Goal: Task Accomplishment & Management: Use online tool/utility

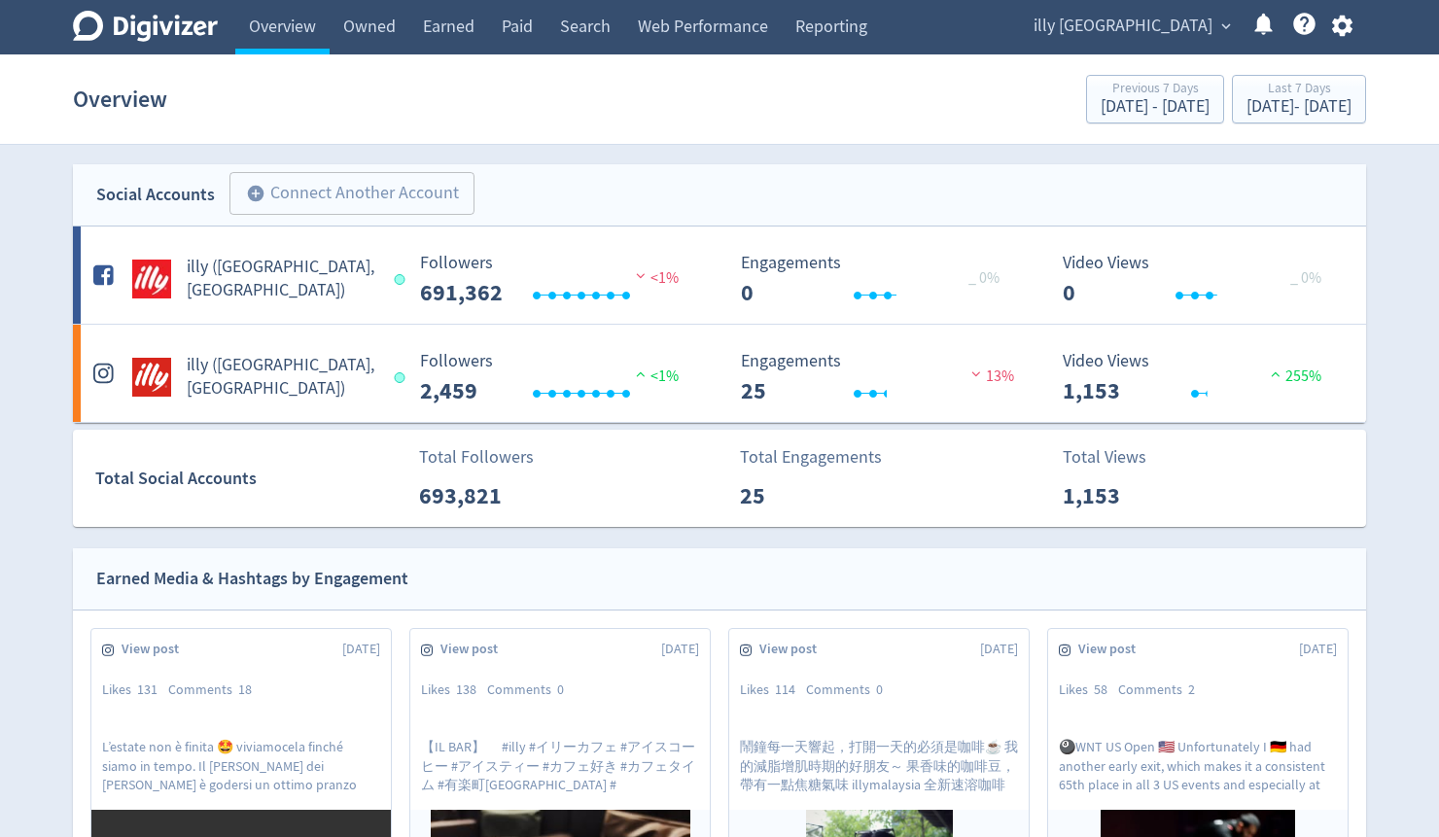
click at [1222, 23] on span "expand_more" at bounding box center [1226, 27] width 18 height 18
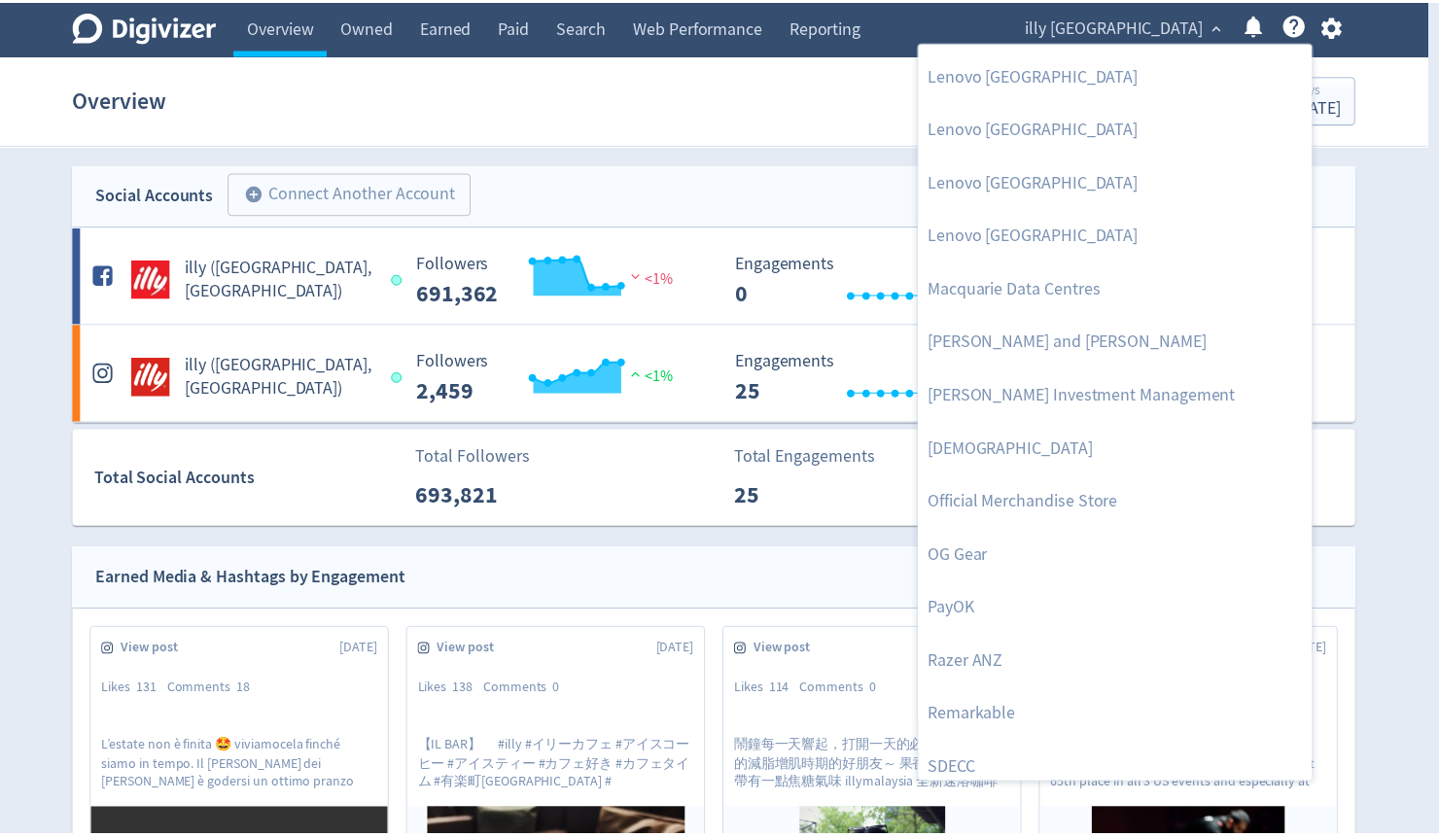
scroll to position [1945, 0]
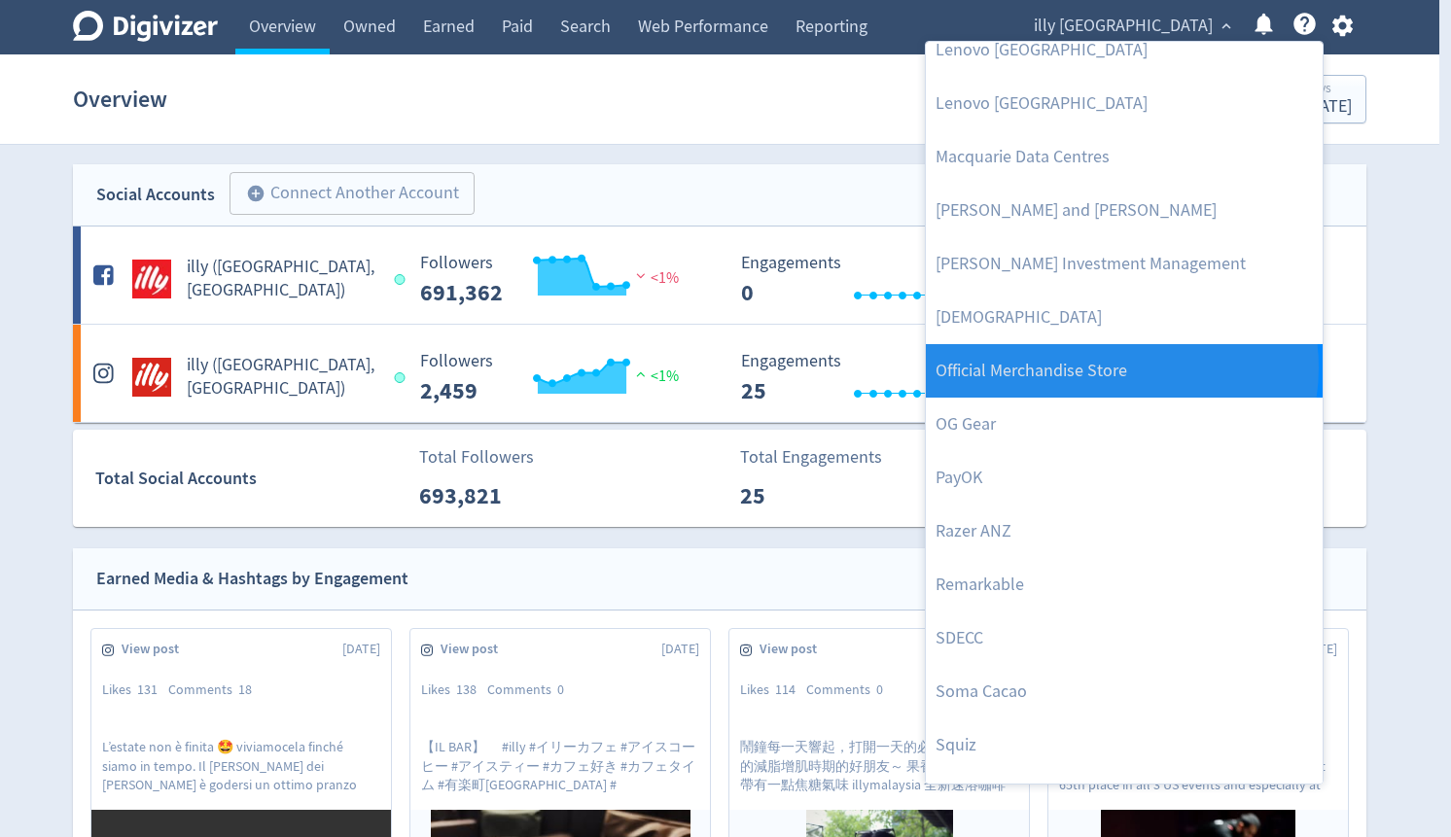
click at [1120, 368] on link "Official Merchandise Store" at bounding box center [1124, 370] width 397 height 53
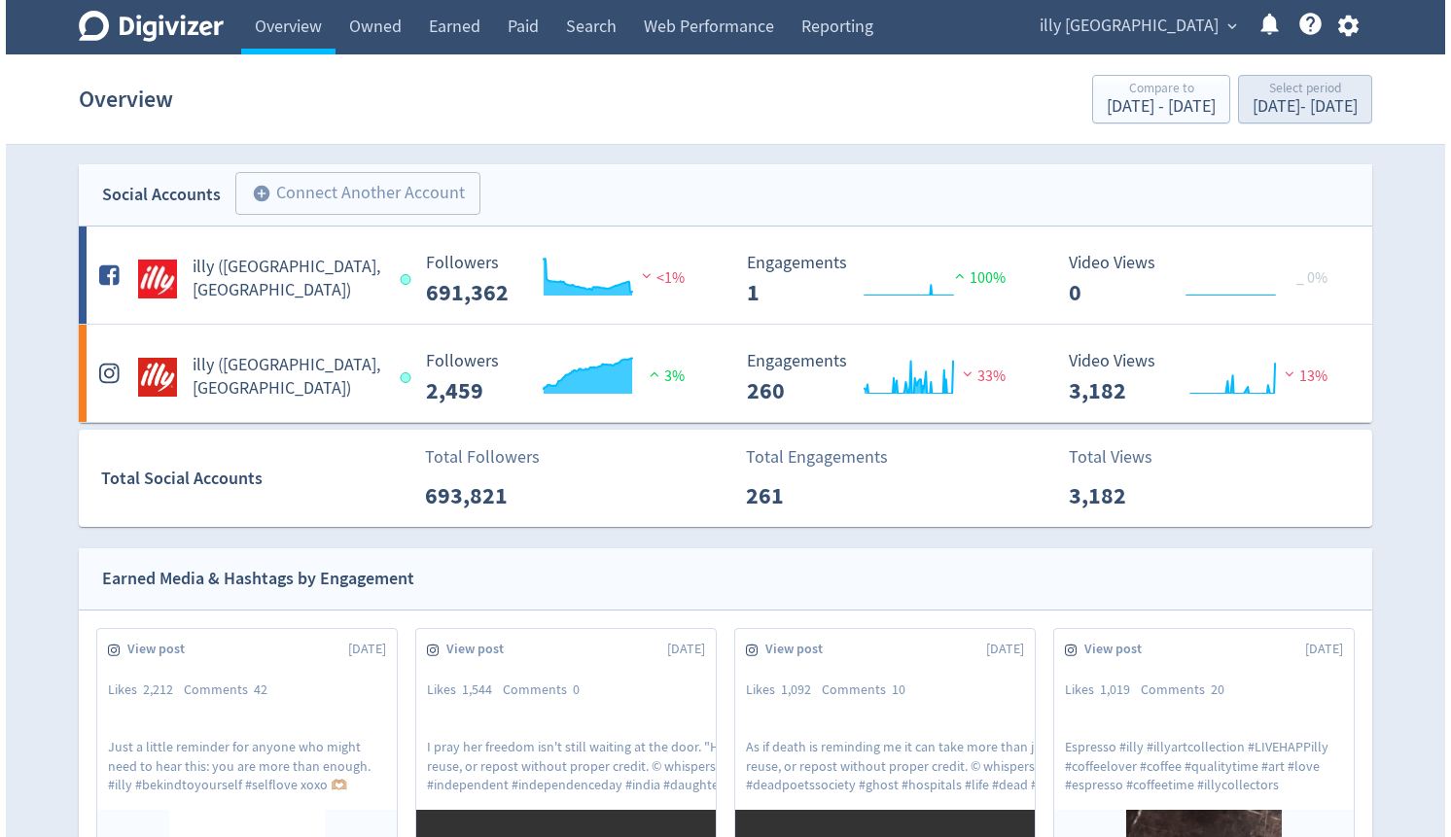
scroll to position [939, 0]
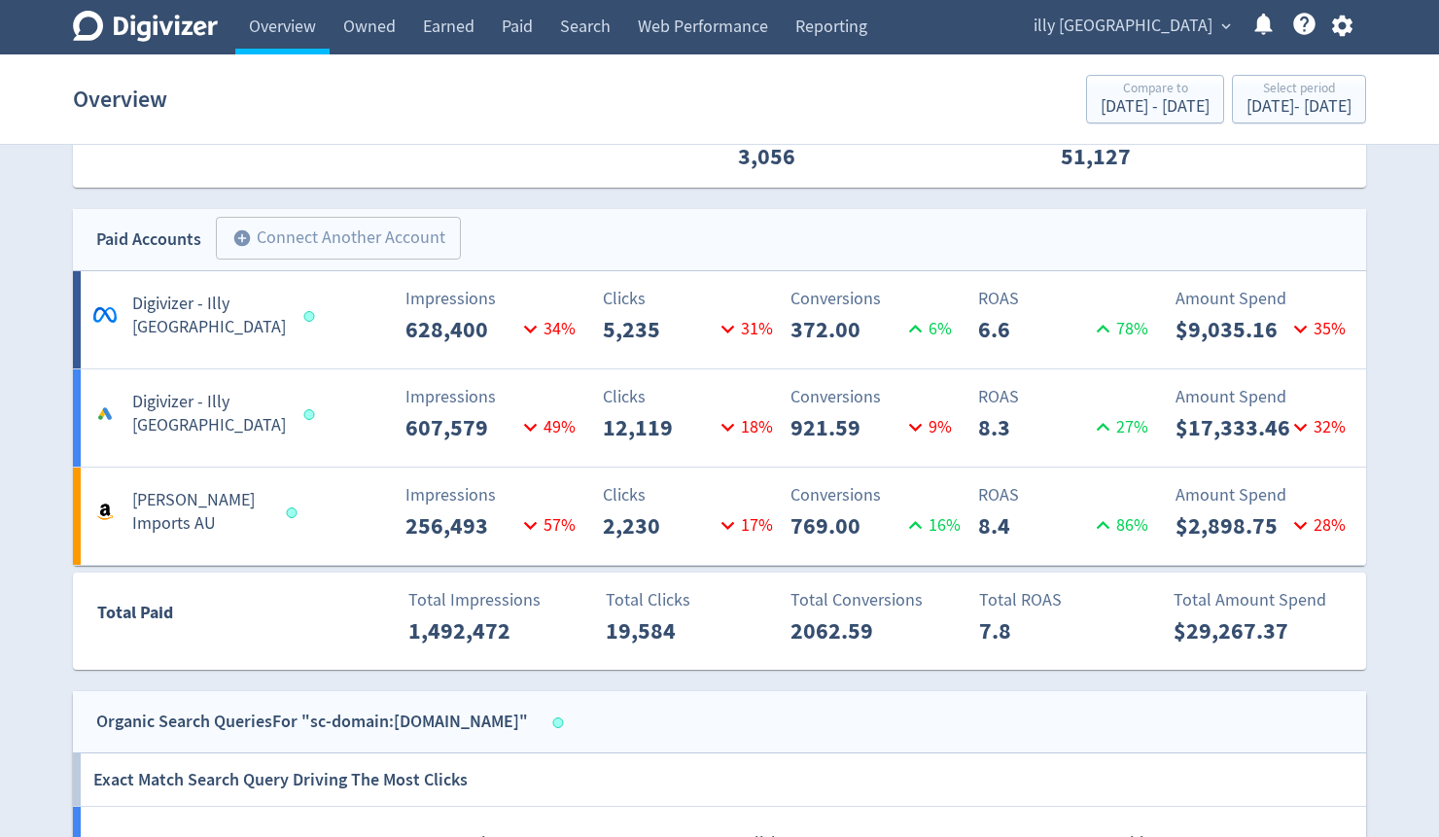
click at [1162, 29] on span "illy [GEOGRAPHIC_DATA]" at bounding box center [1123, 26] width 179 height 31
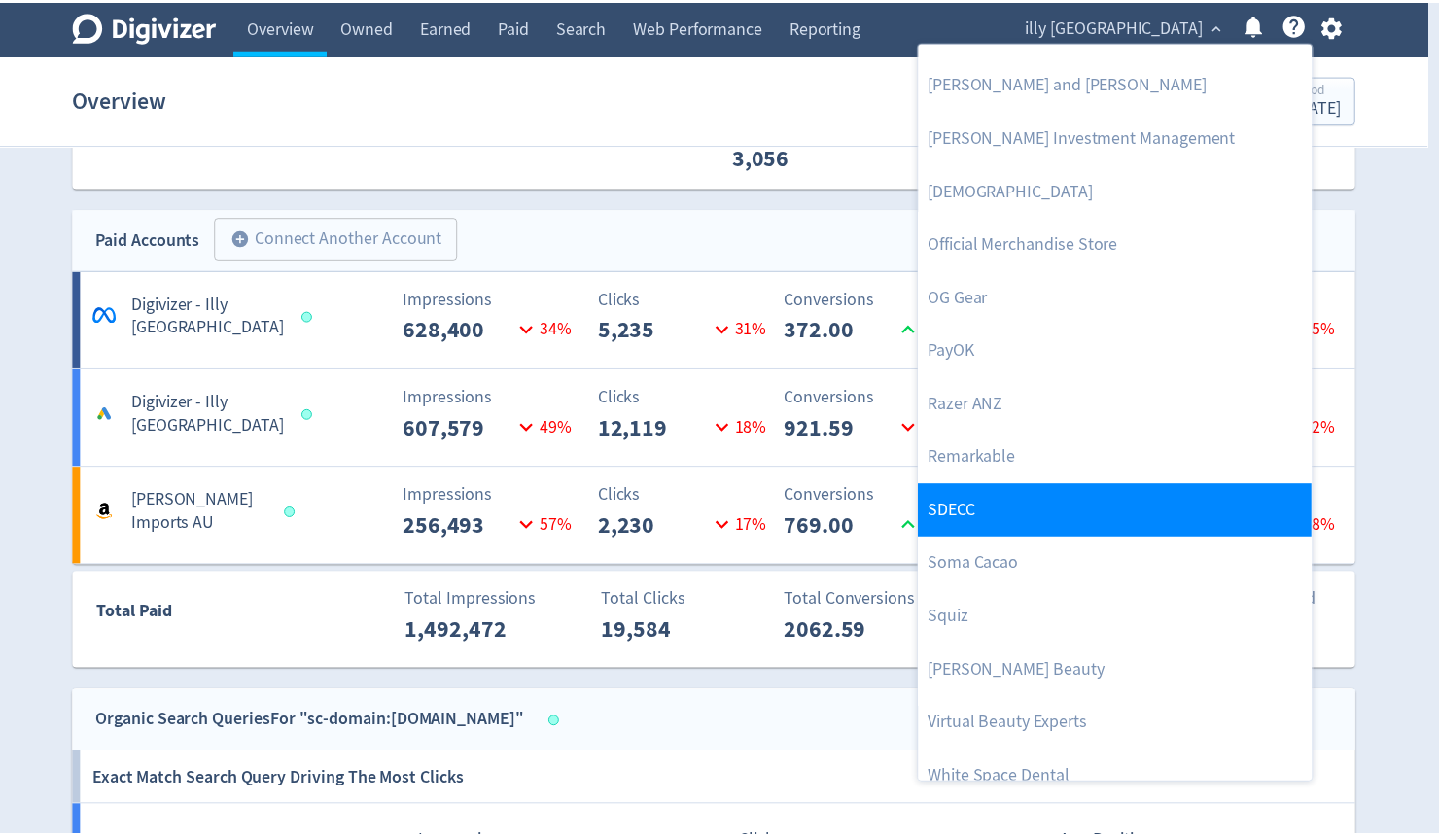
scroll to position [2015, 0]
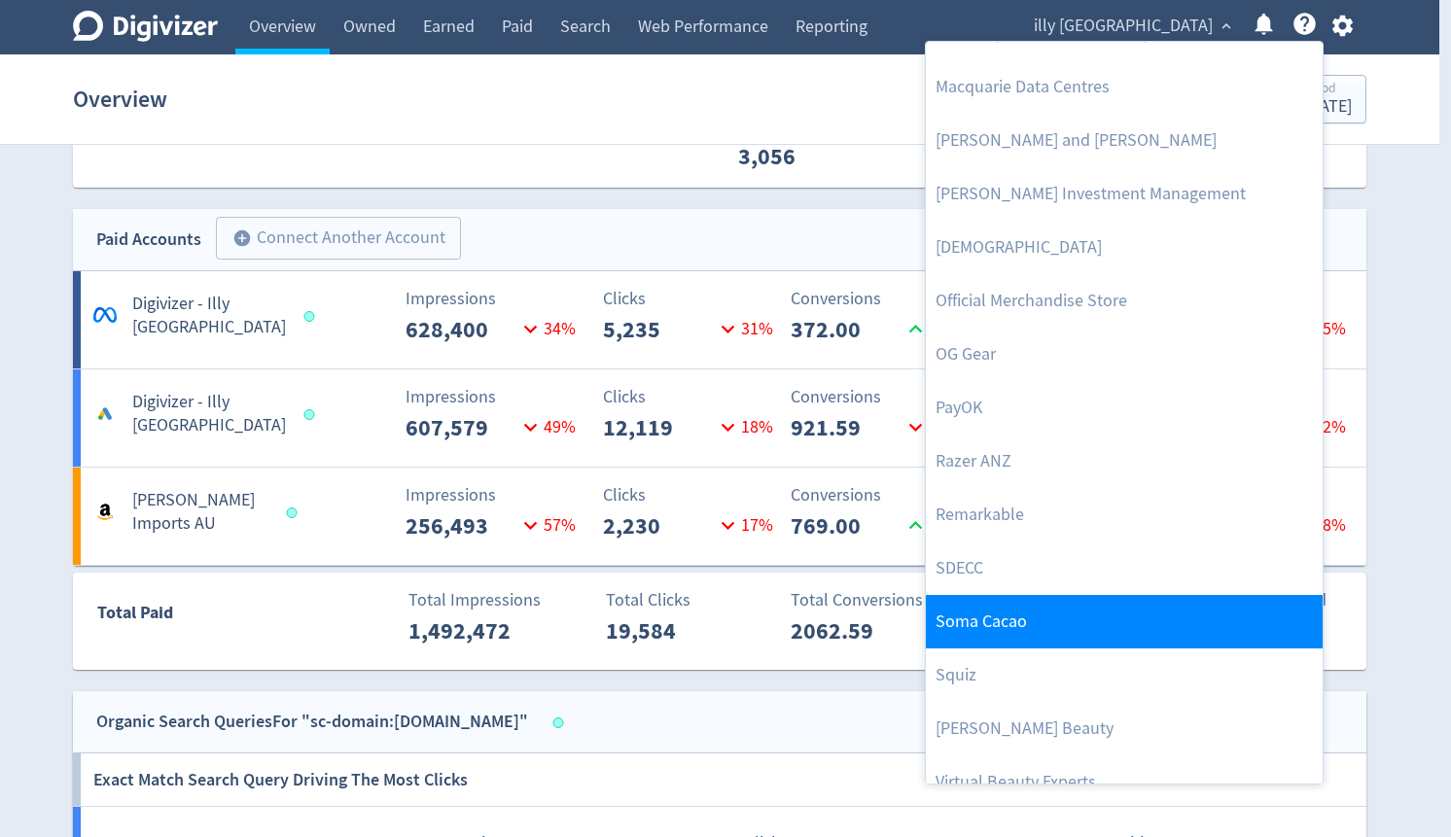
click at [1080, 603] on link "Soma Cacao" at bounding box center [1124, 621] width 397 height 53
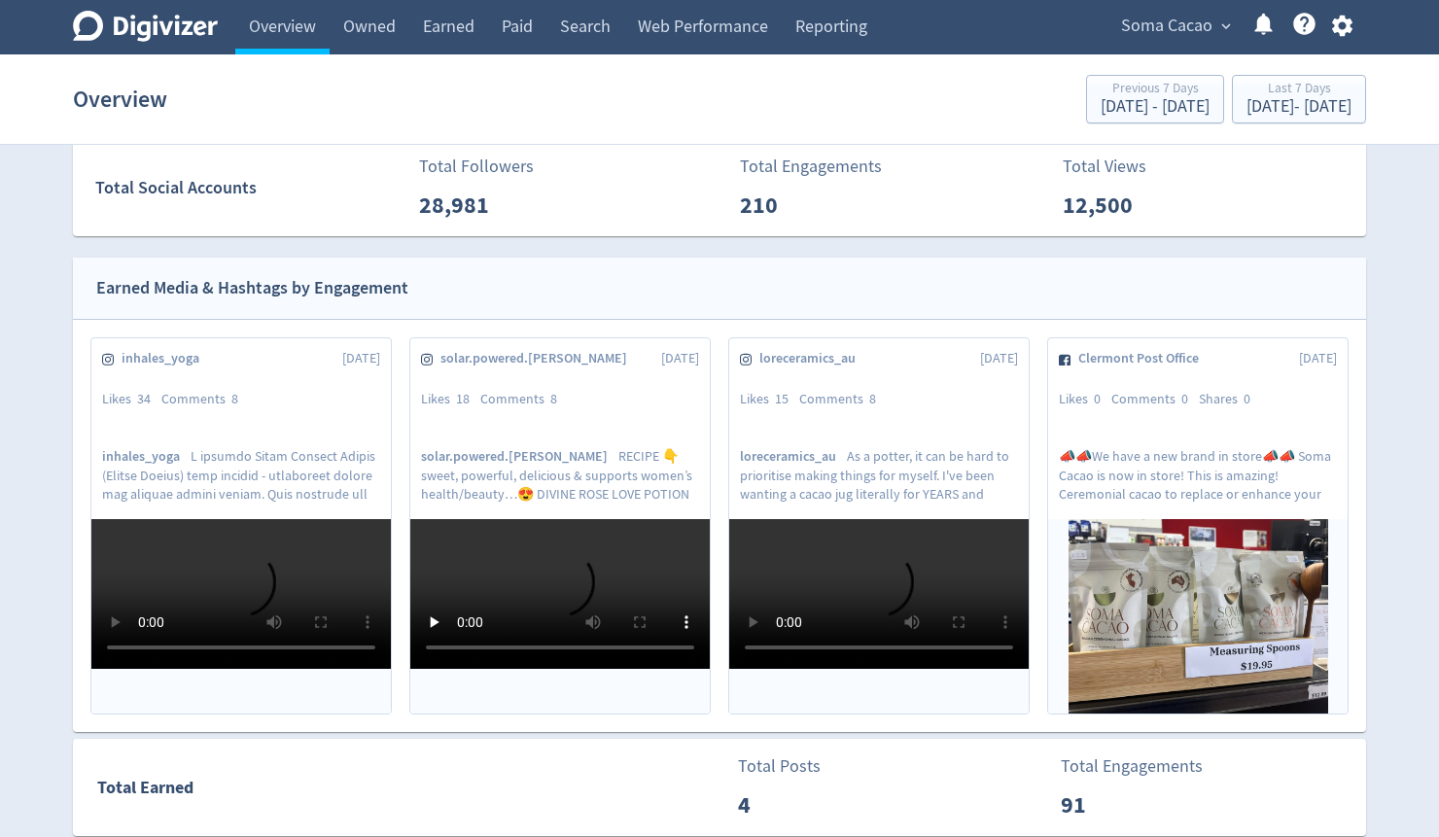
scroll to position [467, 0]
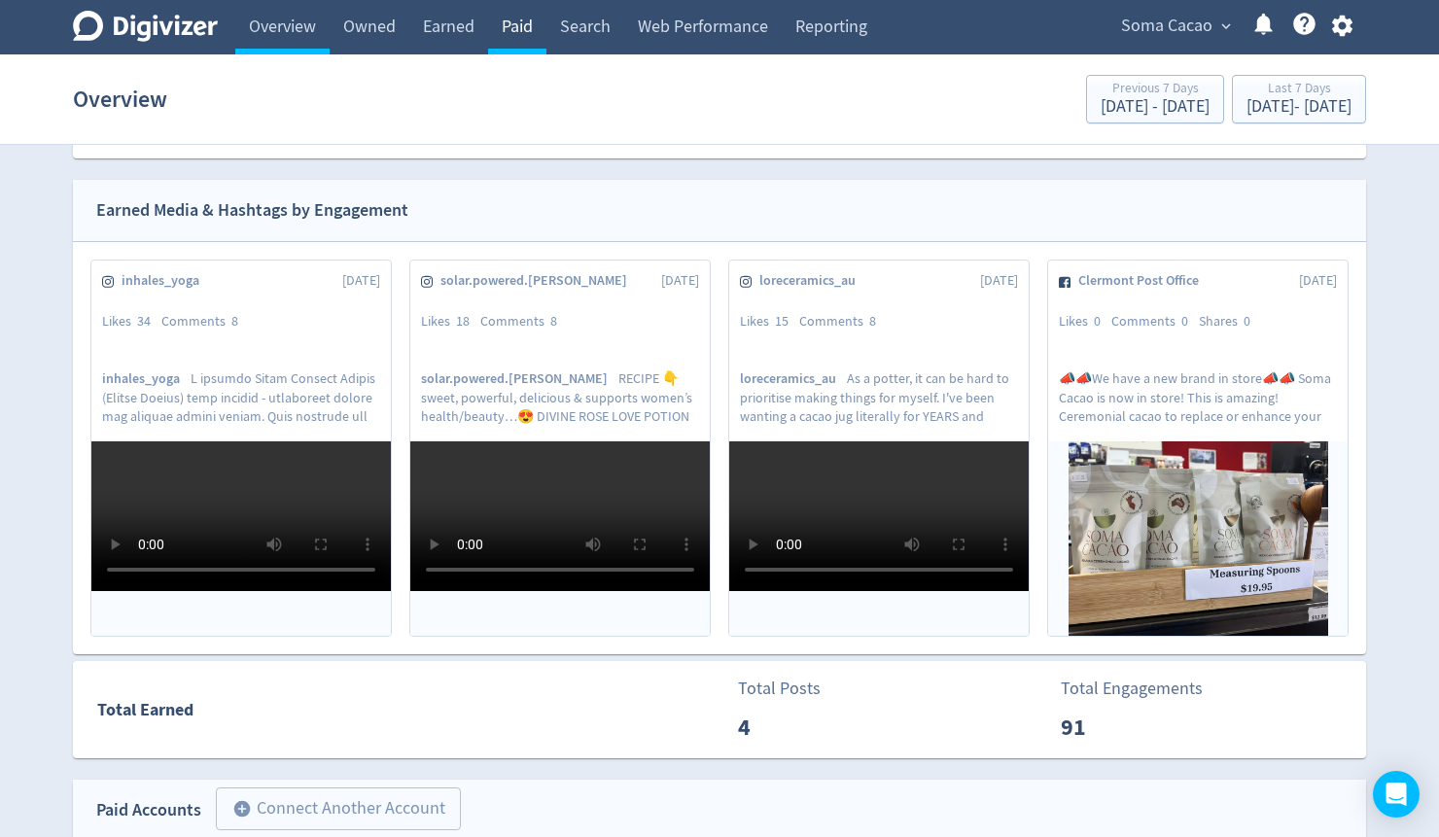
click at [533, 28] on link "Paid" at bounding box center [517, 27] width 58 height 54
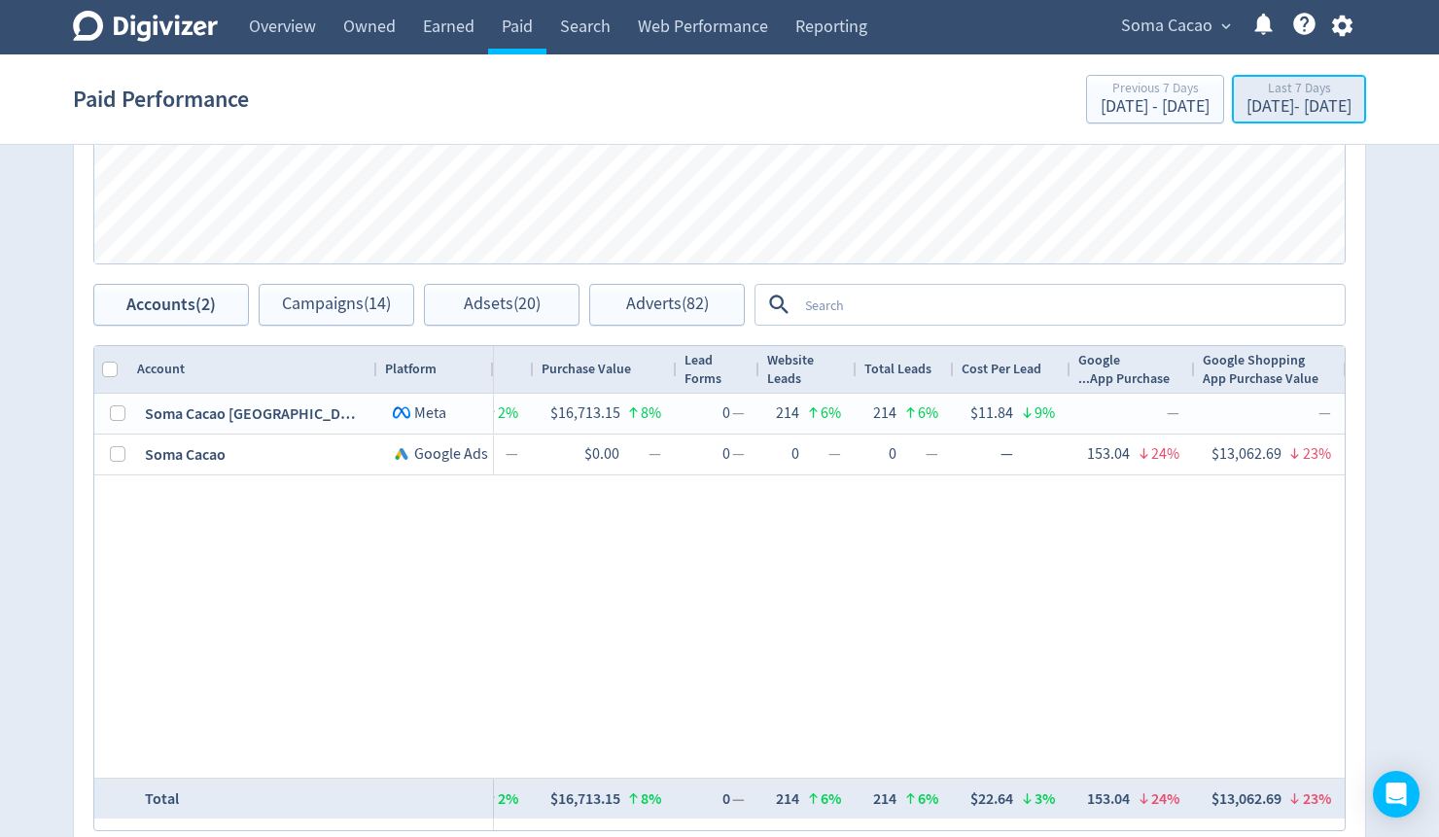
click at [1260, 101] on div "Aug 22, 2025 - Aug 28, 2025" at bounding box center [1299, 107] width 105 height 18
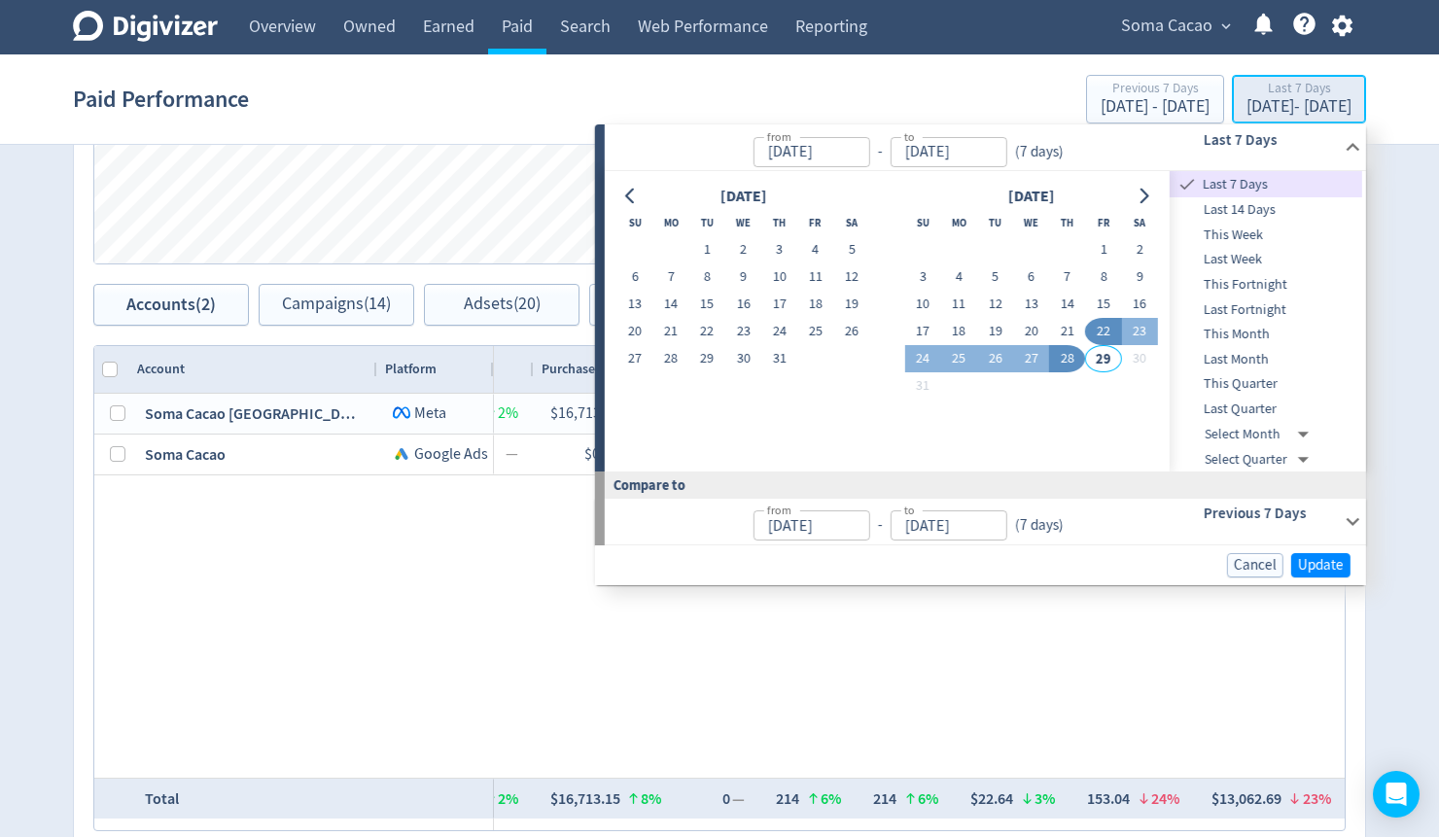
click at [1247, 112] on div "Aug 22, 2025 - Aug 28, 2025" at bounding box center [1299, 107] width 105 height 18
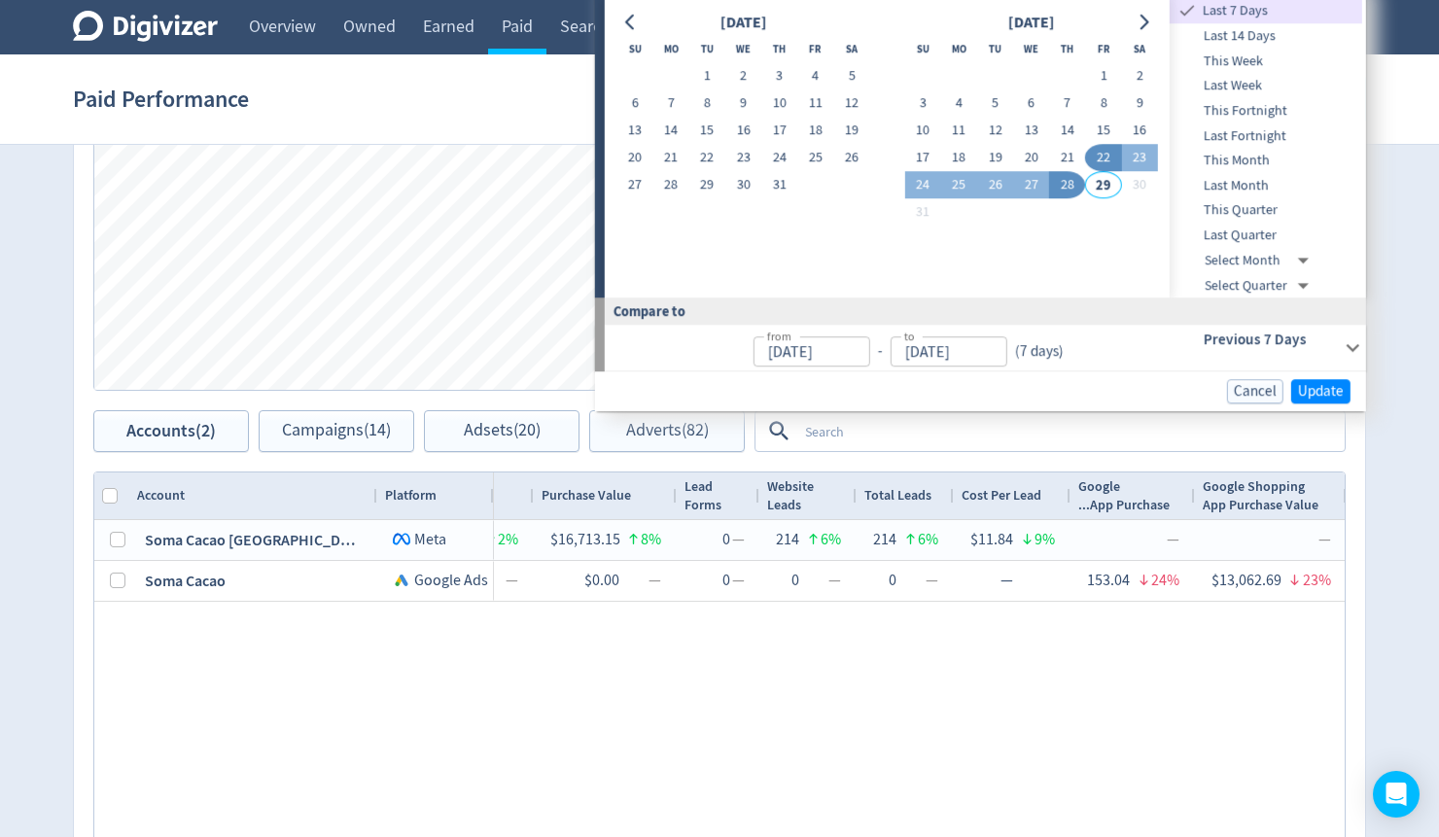
scroll to position [1042, 0]
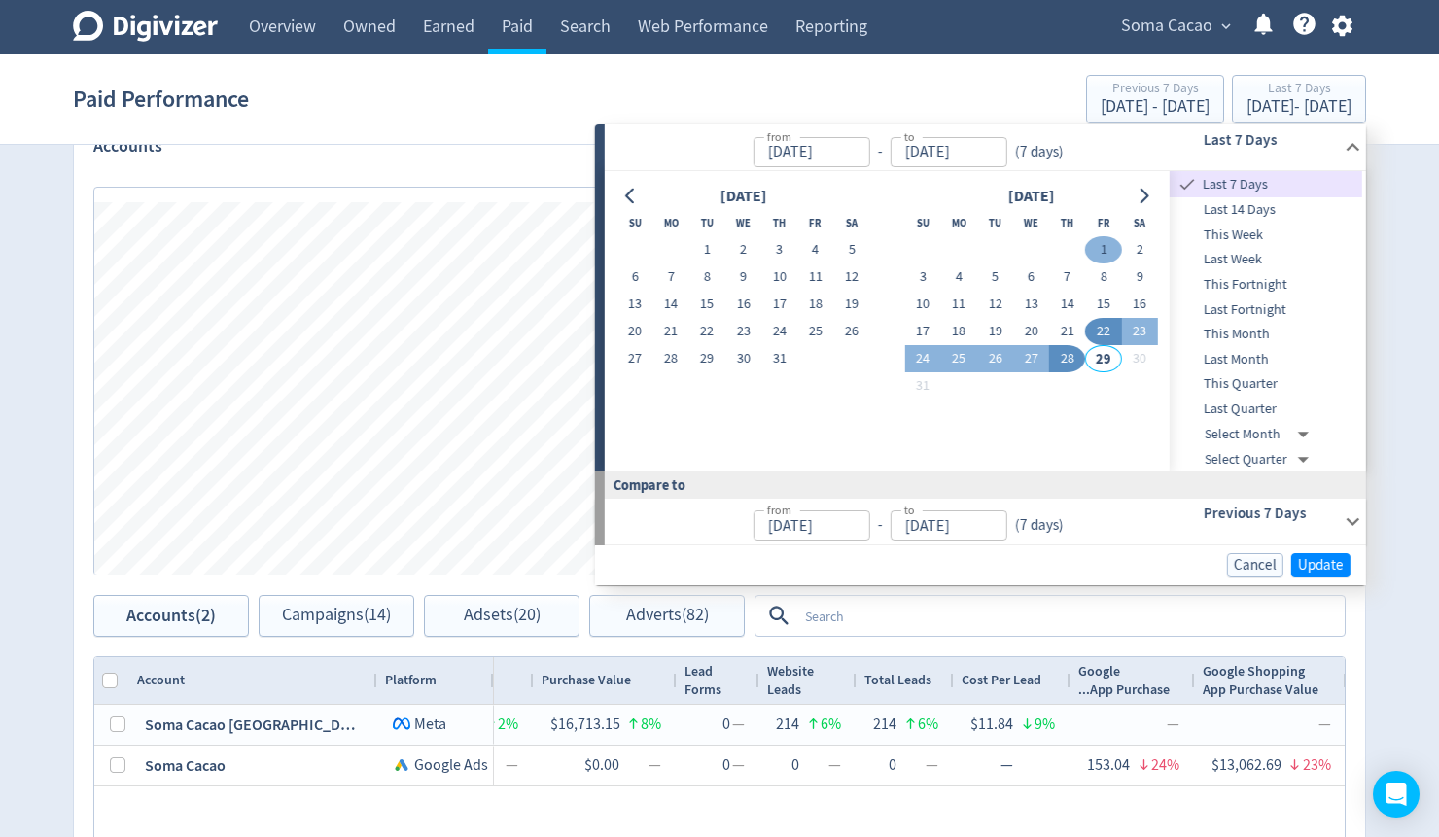
click at [1107, 240] on button "1" at bounding box center [1103, 249] width 36 height 27
type input "Aug 01, 2025"
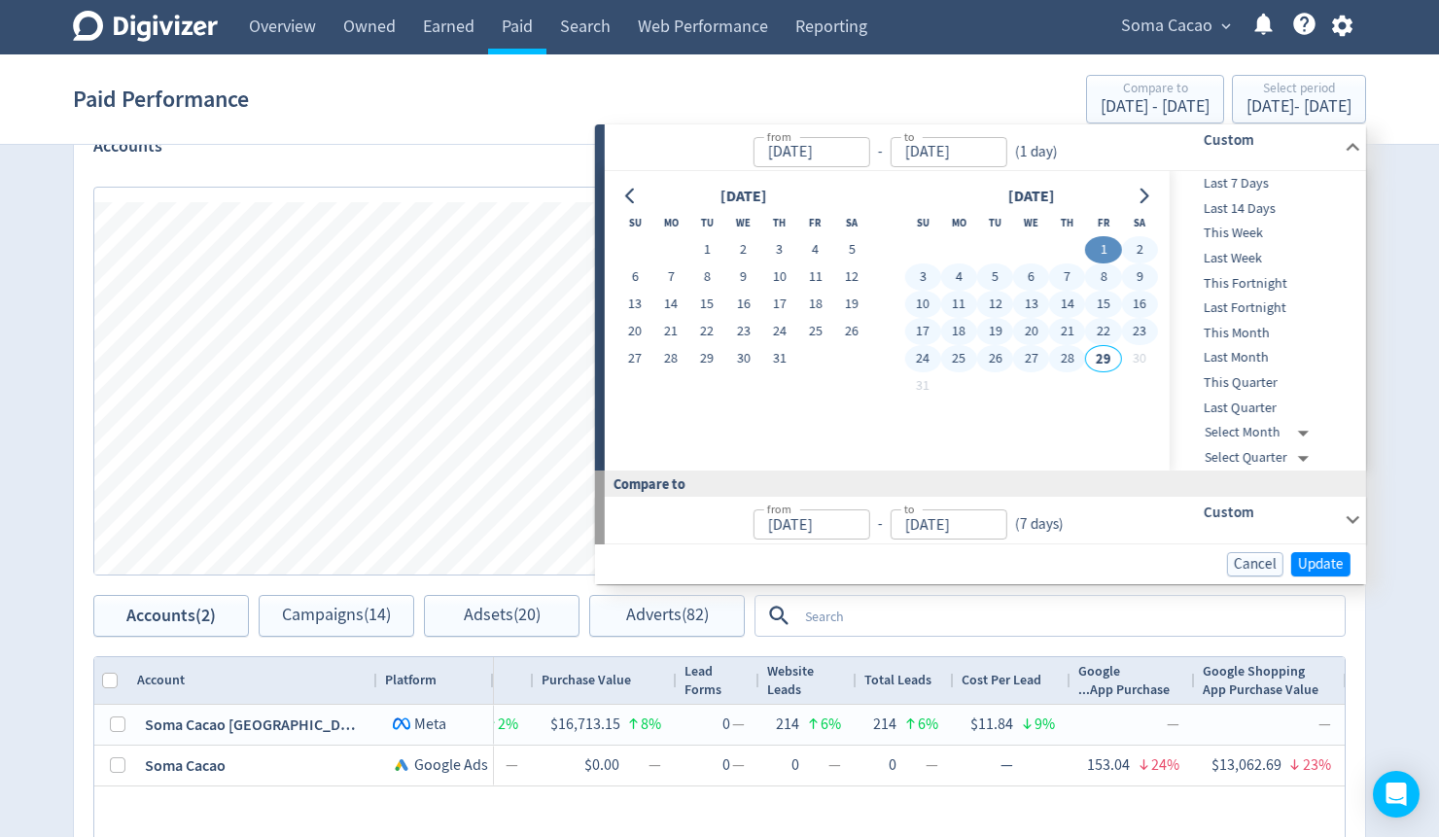
click at [1067, 361] on button "28" at bounding box center [1067, 358] width 36 height 27
type input "[DATE]"
type input "Jul 04, 2025"
type input "[DATE]"
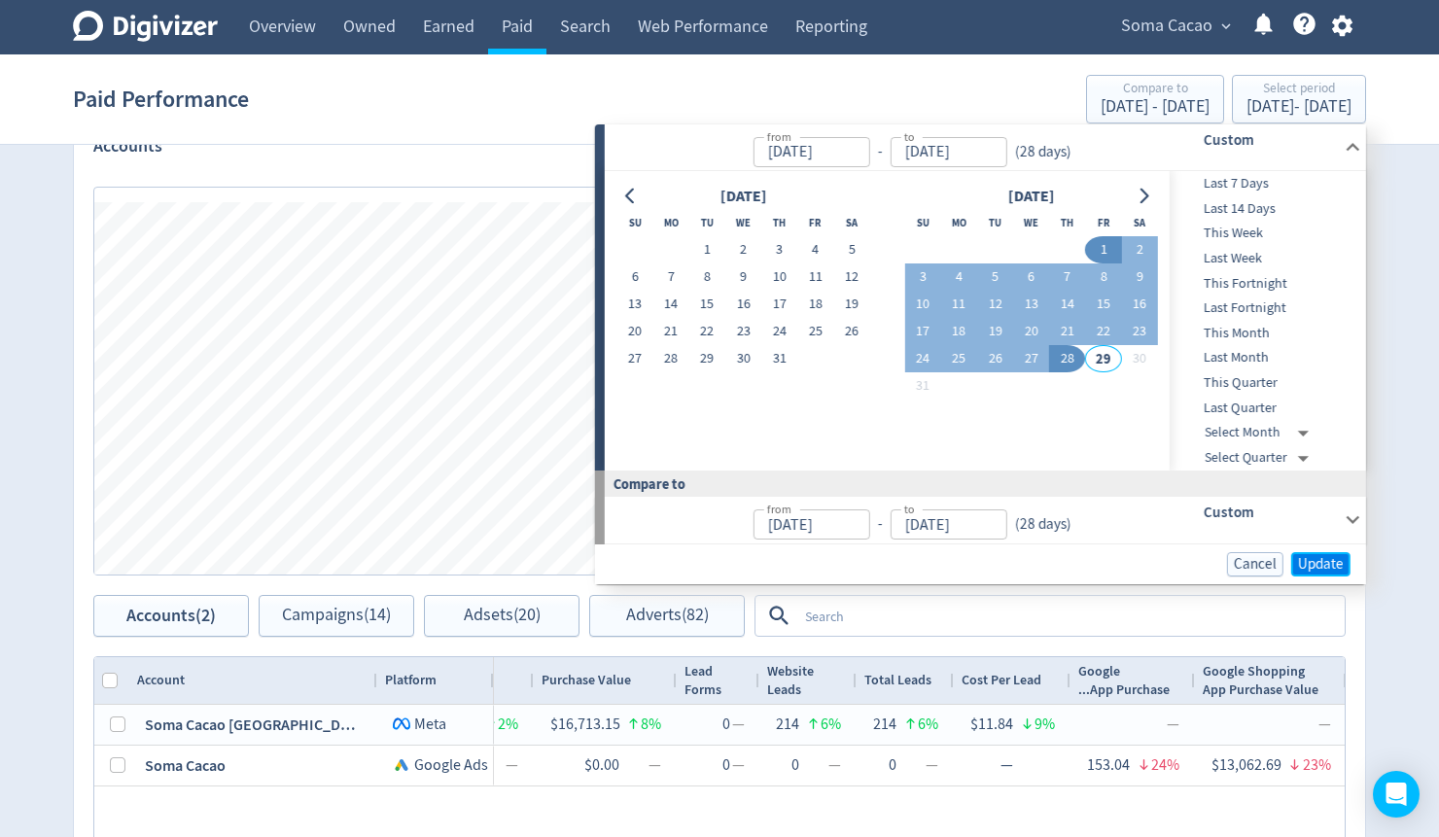
click at [1329, 564] on span "Update" at bounding box center [1321, 564] width 46 height 15
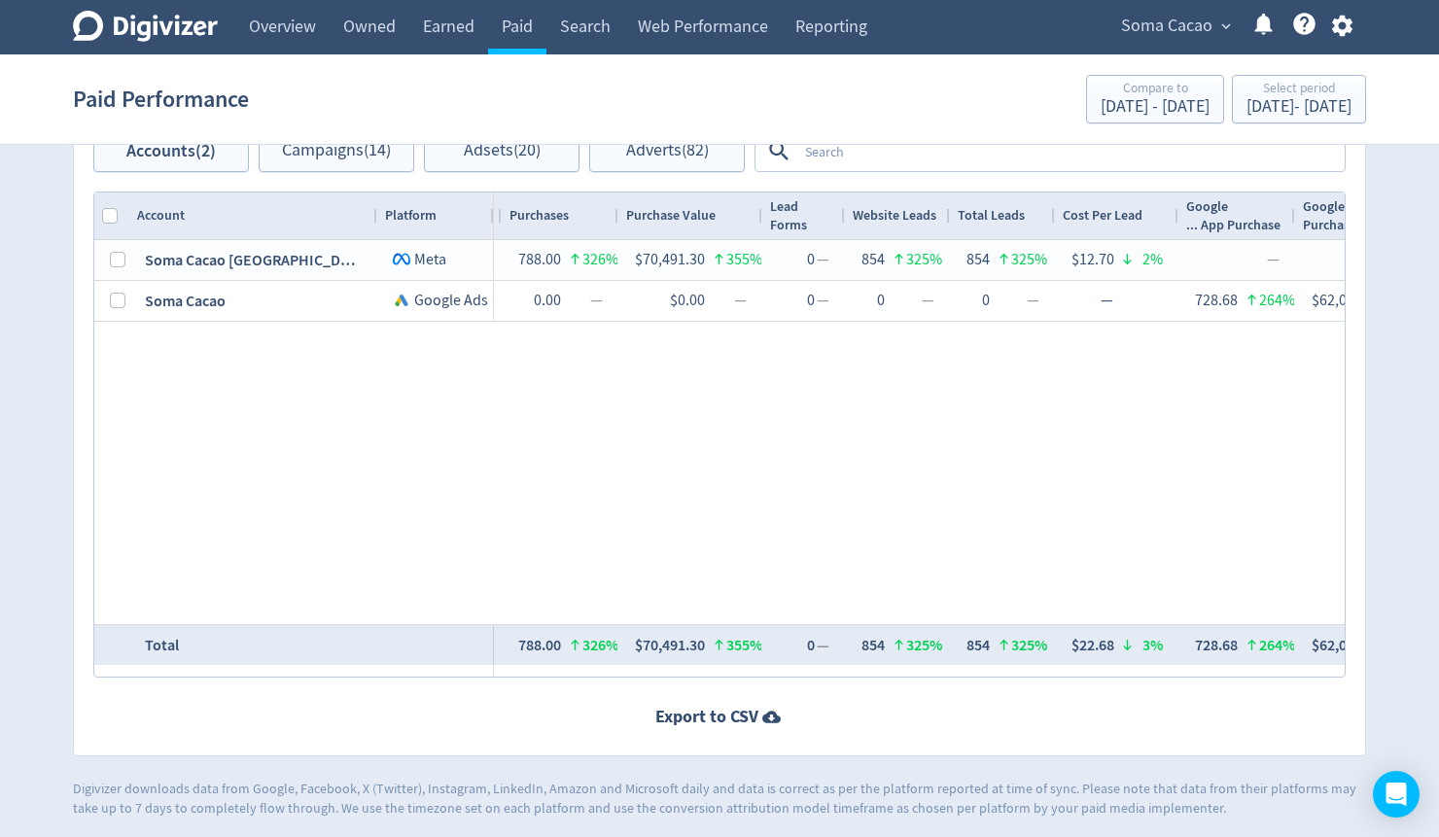
scroll to position [1509, 0]
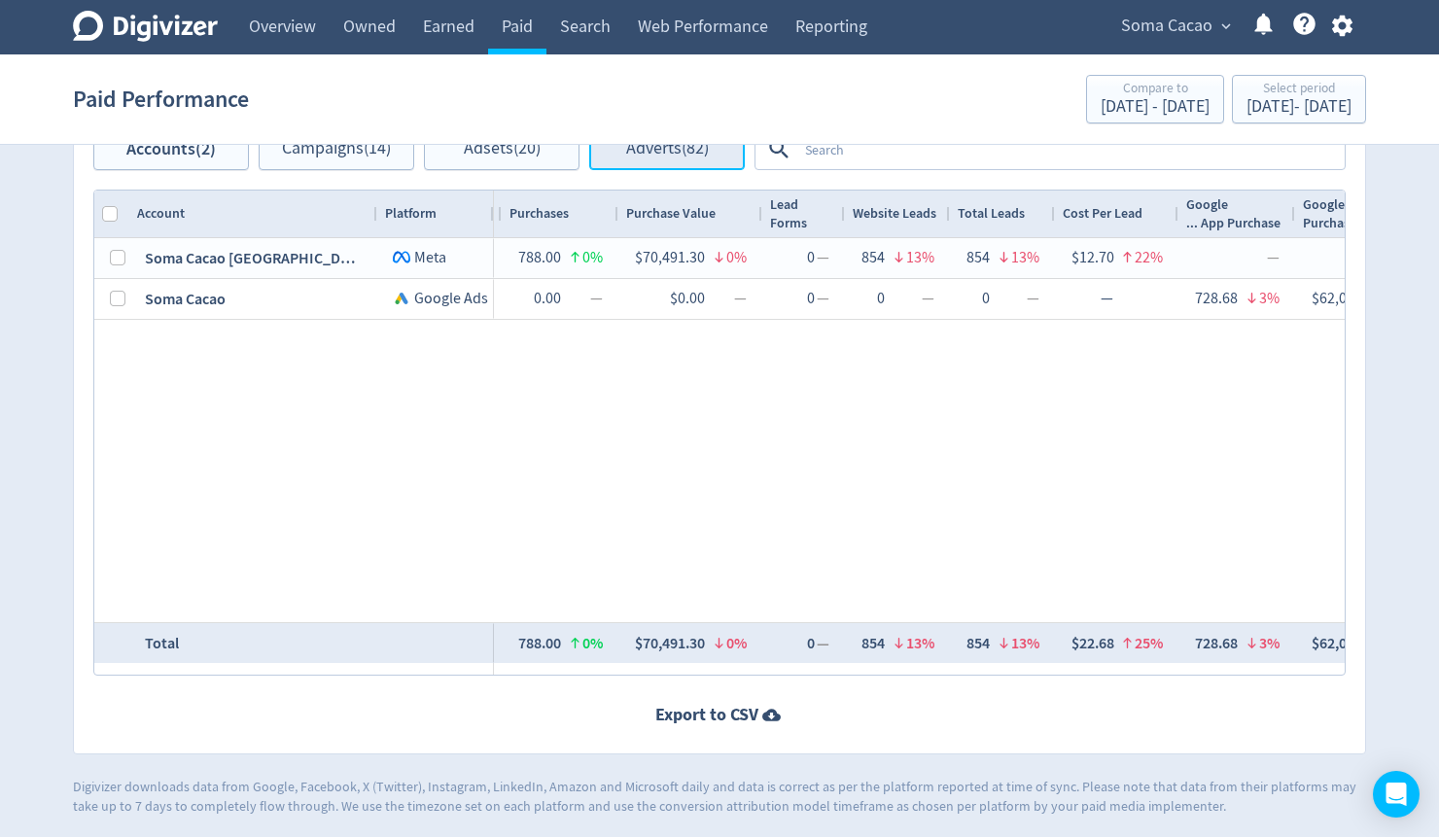
click at [682, 152] on span "Adverts (82)" at bounding box center [667, 149] width 83 height 18
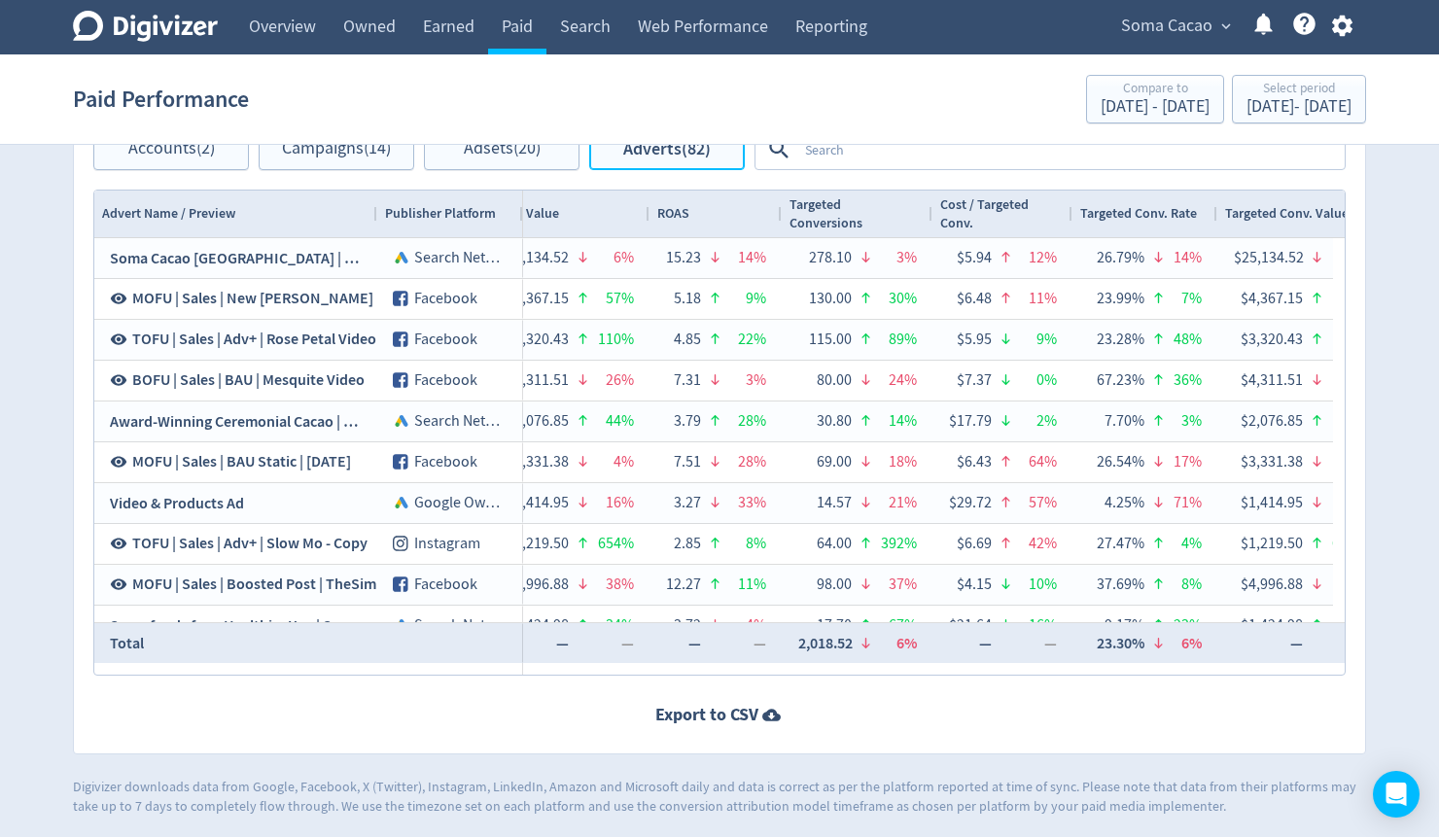
scroll to position [0, 3182]
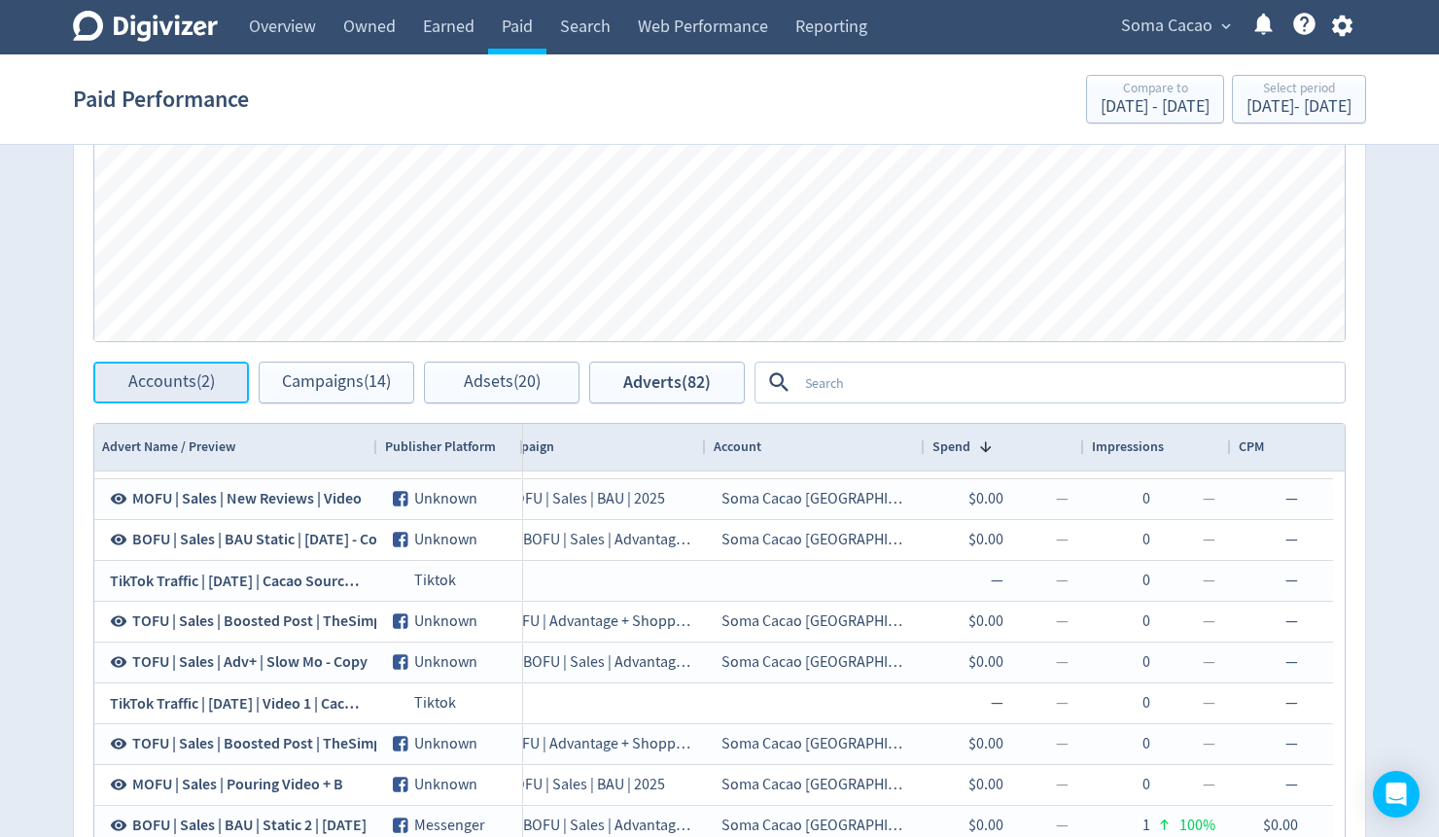
click at [183, 373] on span "Accounts (2)" at bounding box center [171, 382] width 87 height 18
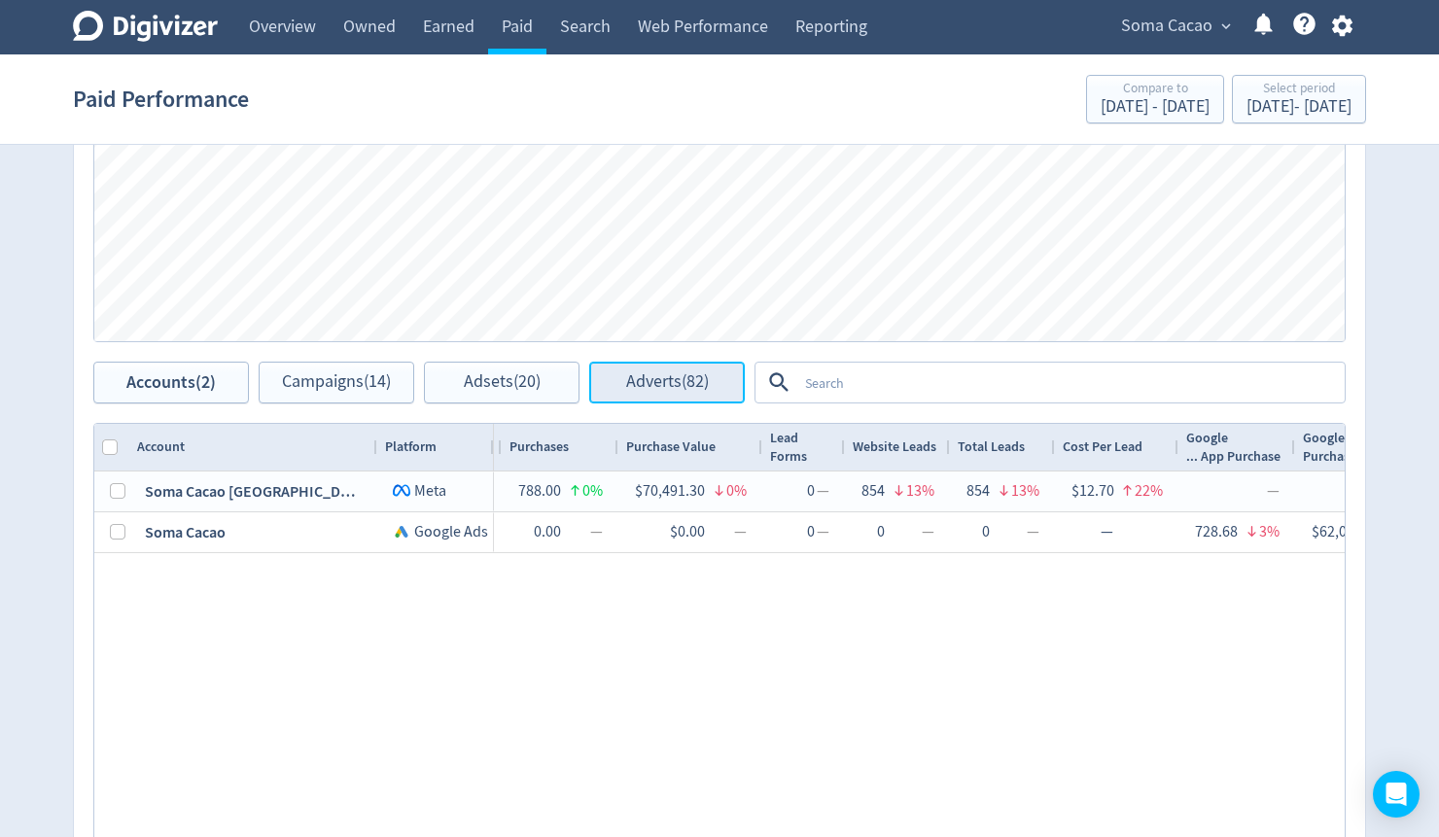
click at [617, 380] on button "Adverts (82)" at bounding box center [667, 383] width 156 height 42
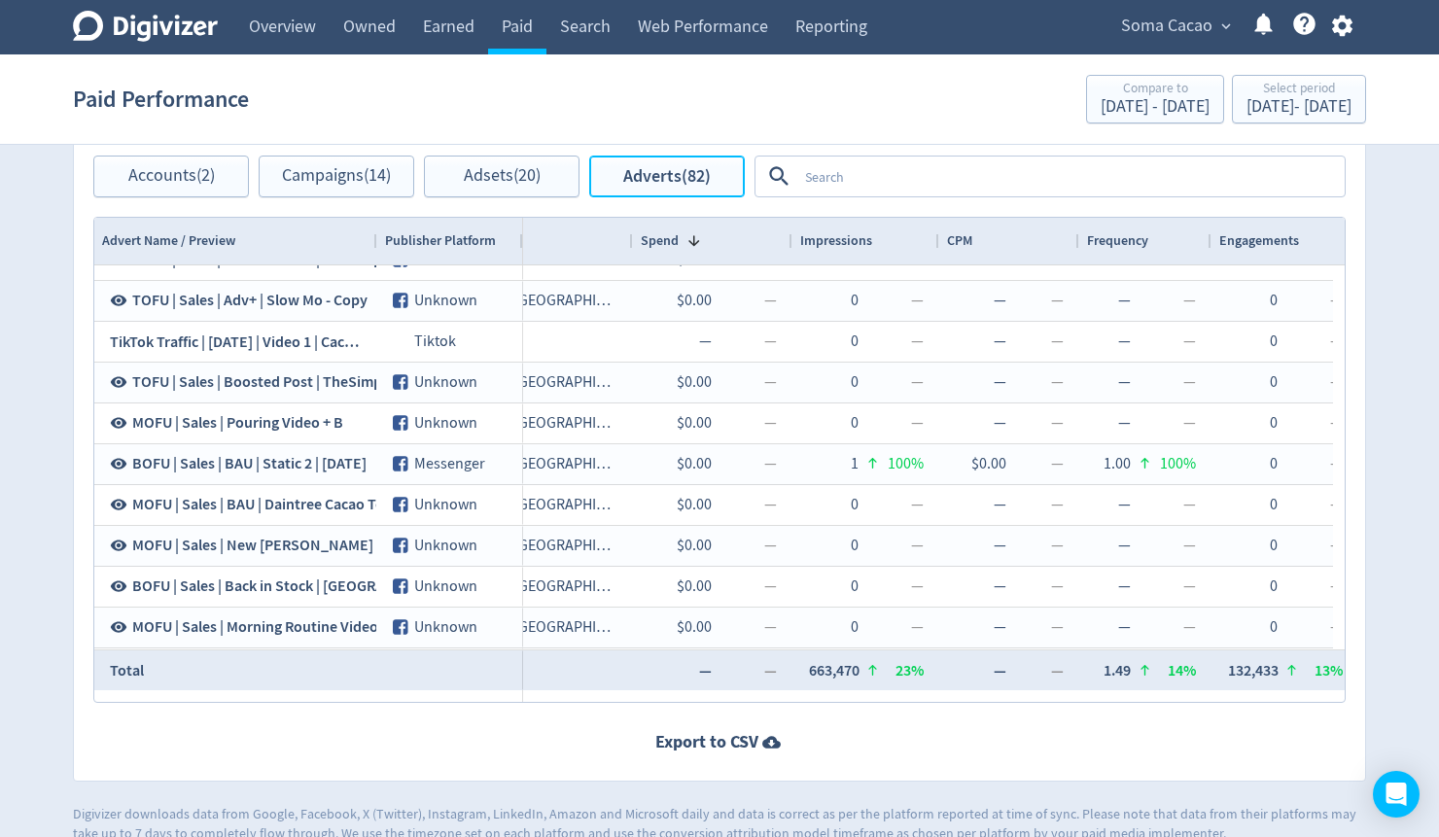
scroll to position [1509, 0]
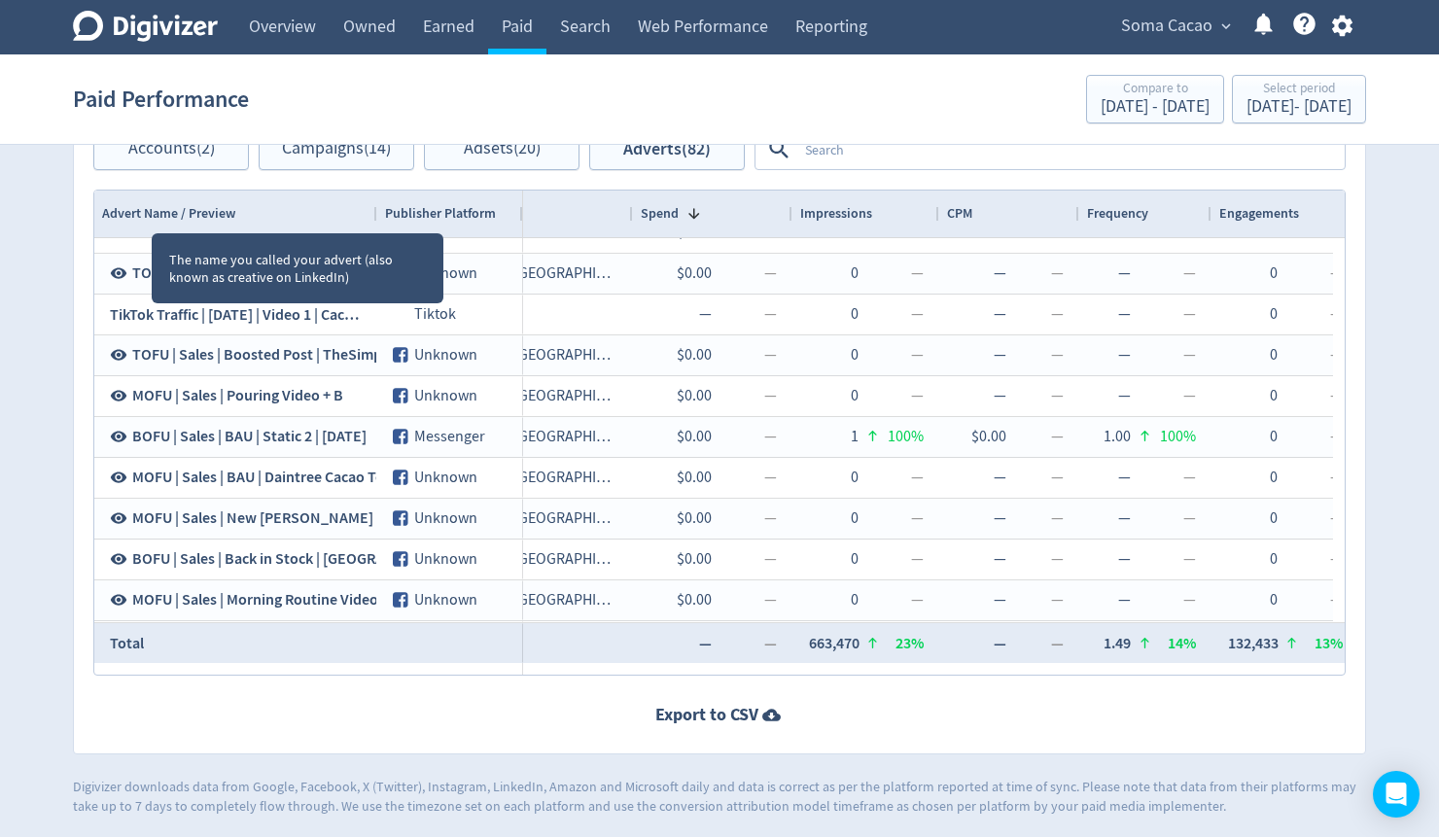
click at [152, 210] on span "Advert Name / Preview" at bounding box center [168, 213] width 133 height 18
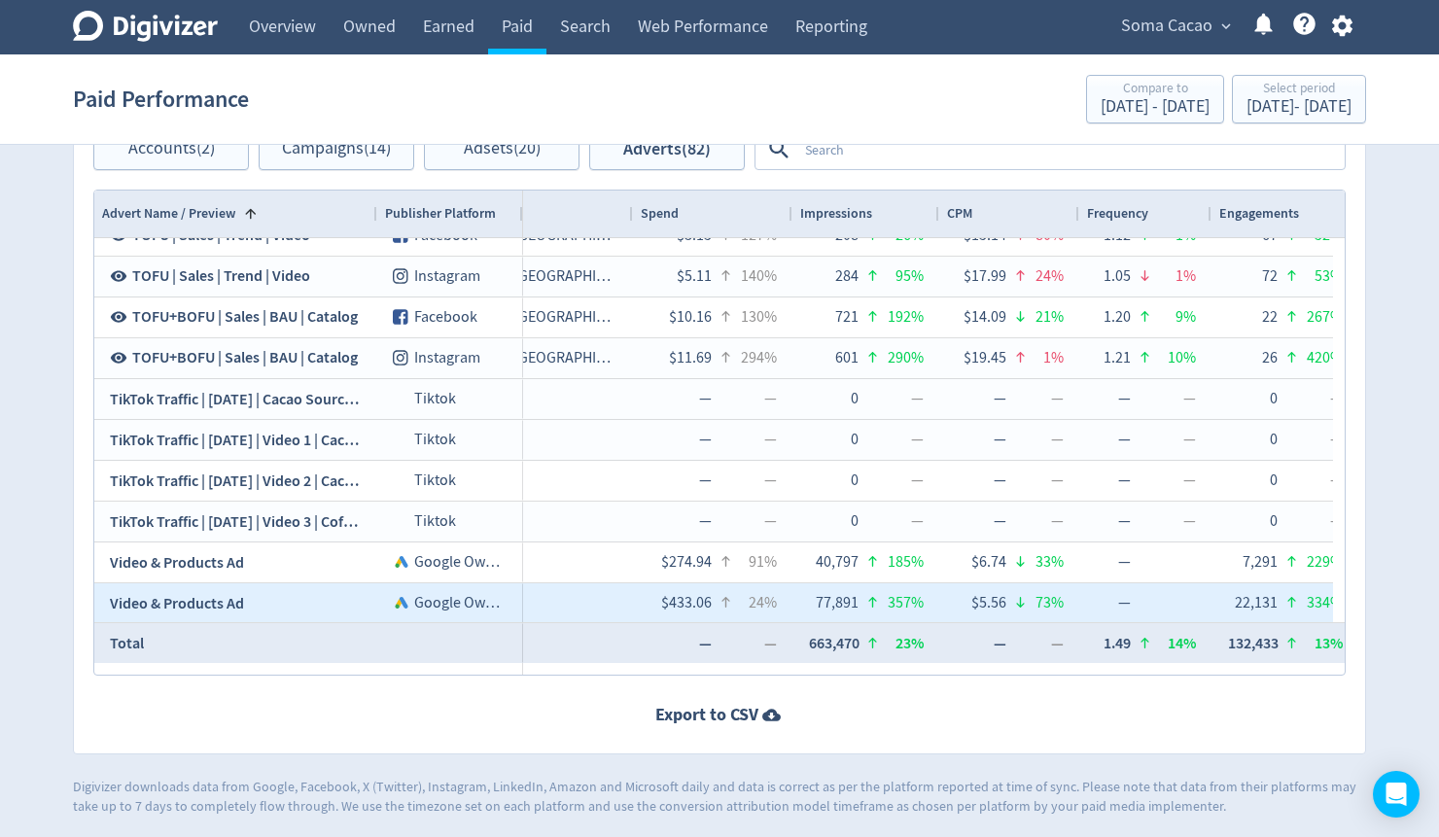
scroll to position [7660, 0]
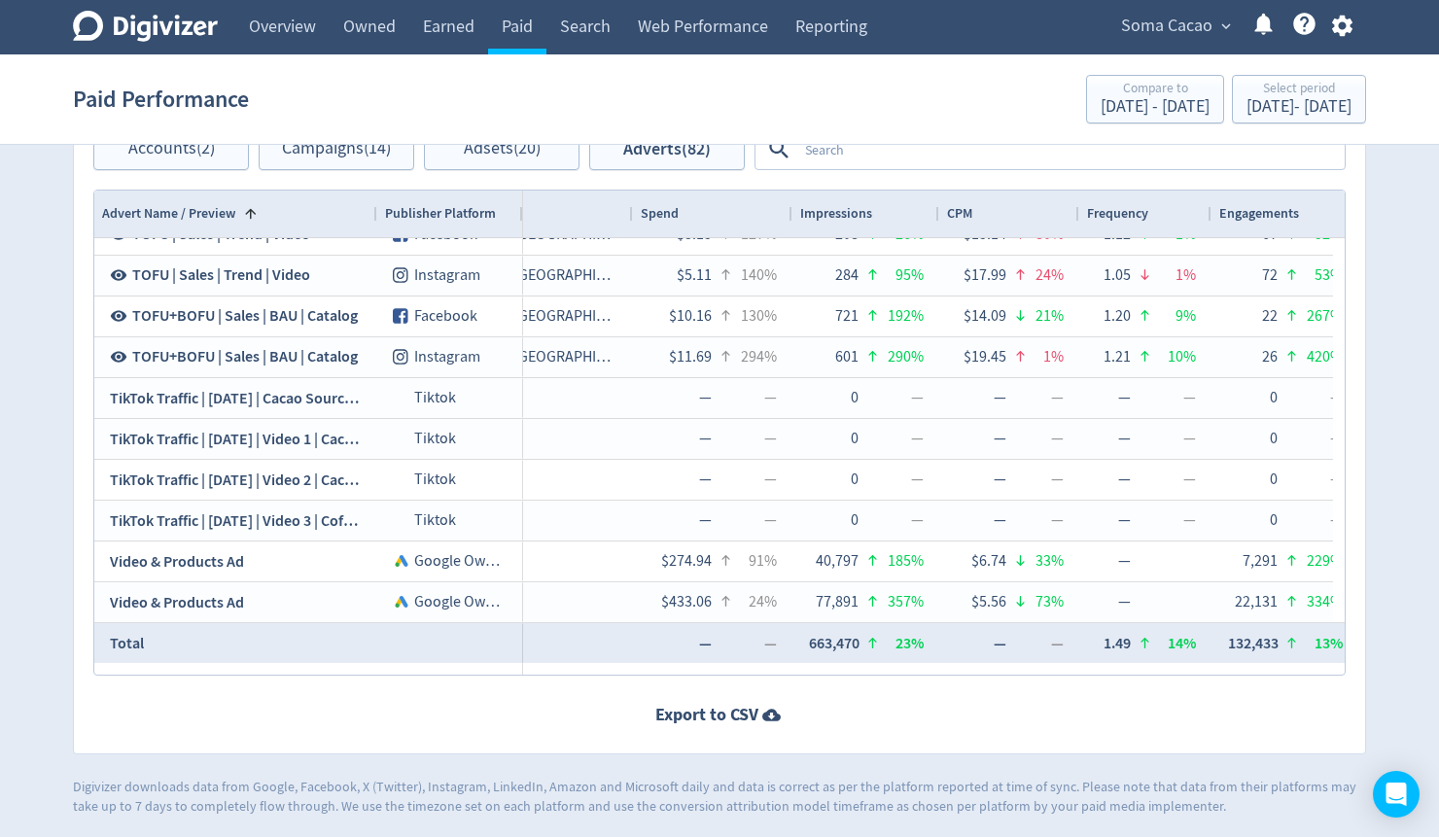
click at [829, 153] on textarea at bounding box center [1069, 149] width 545 height 36
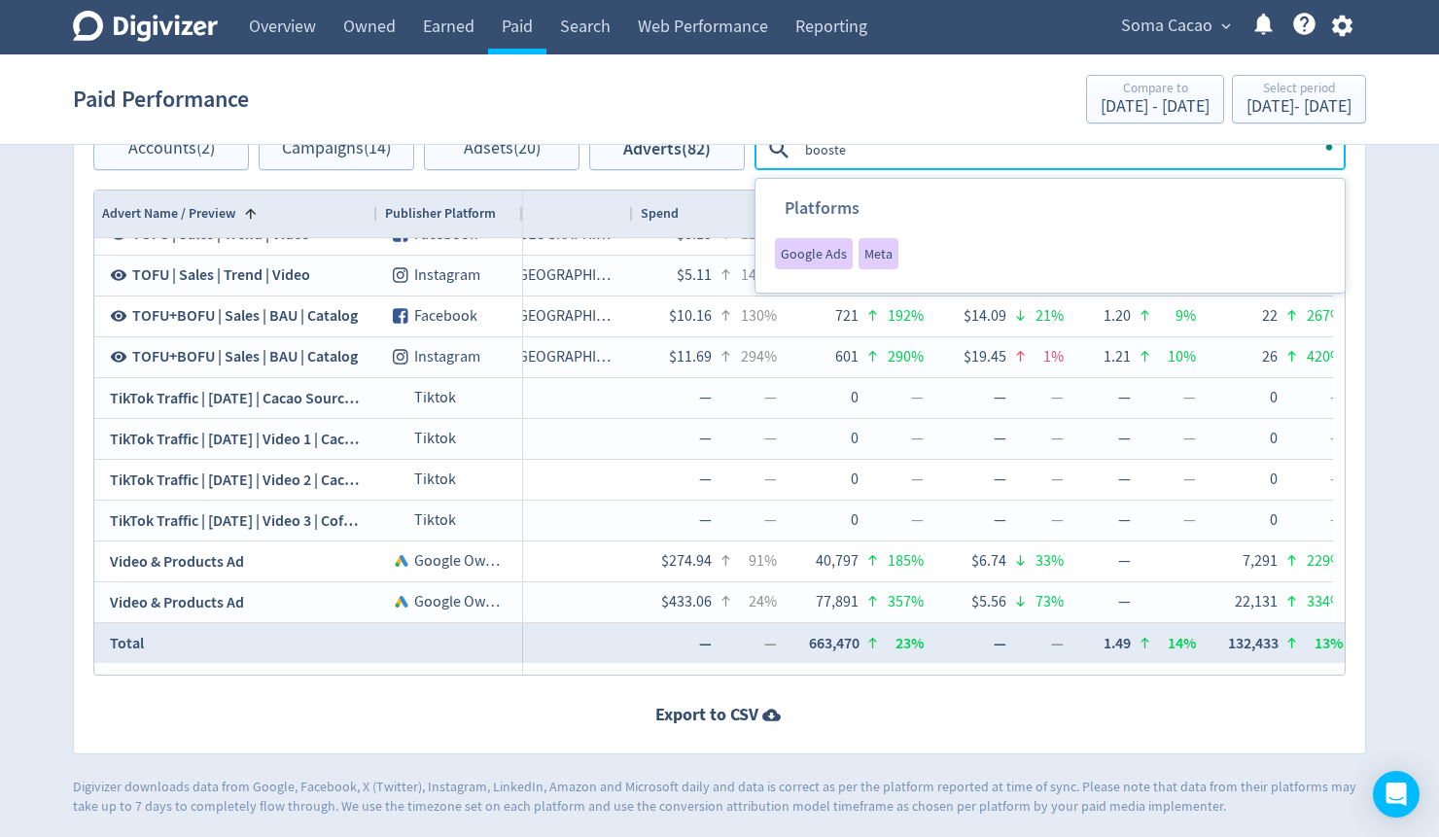
type textarea "boosted"
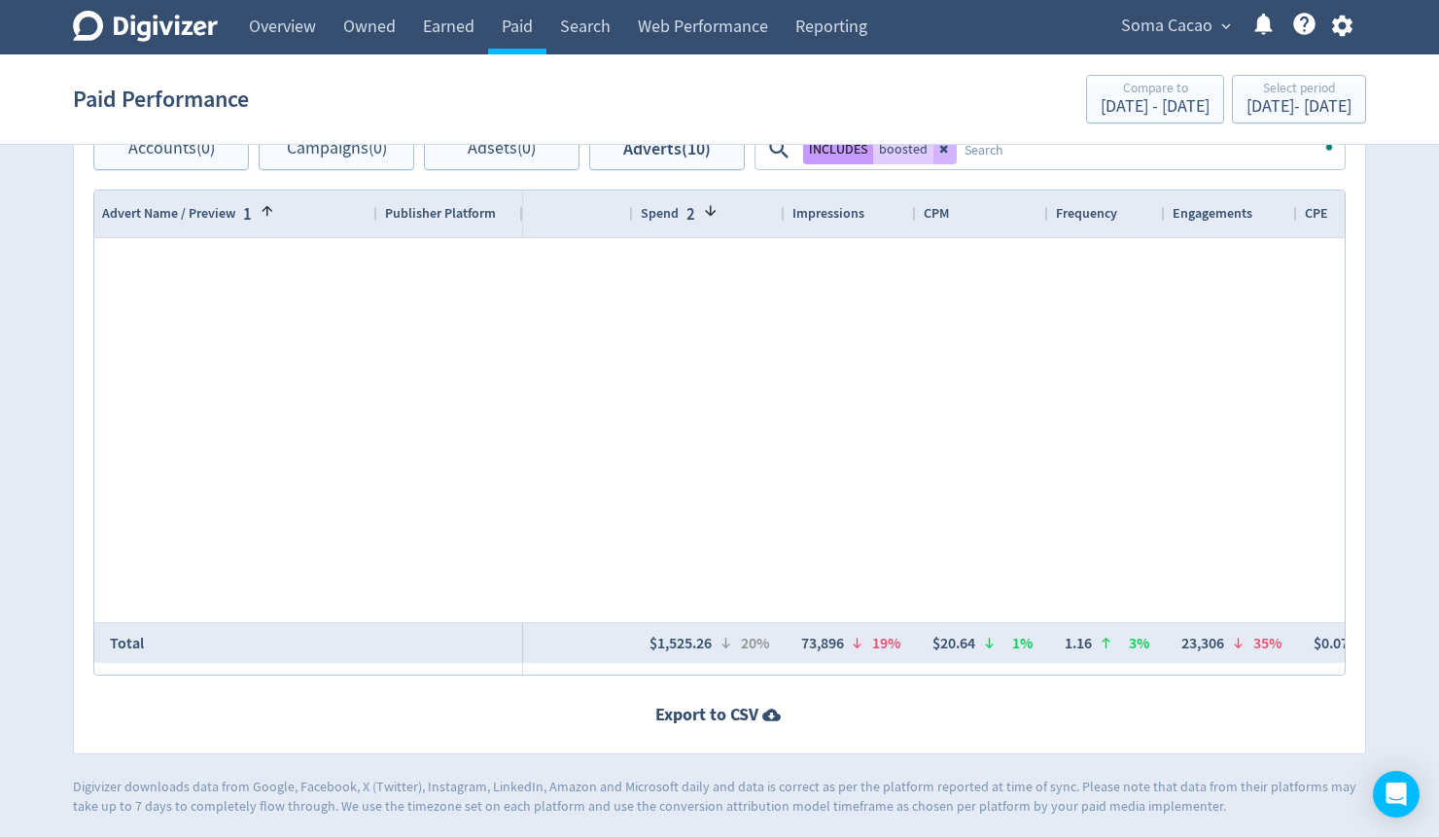
scroll to position [513, 0]
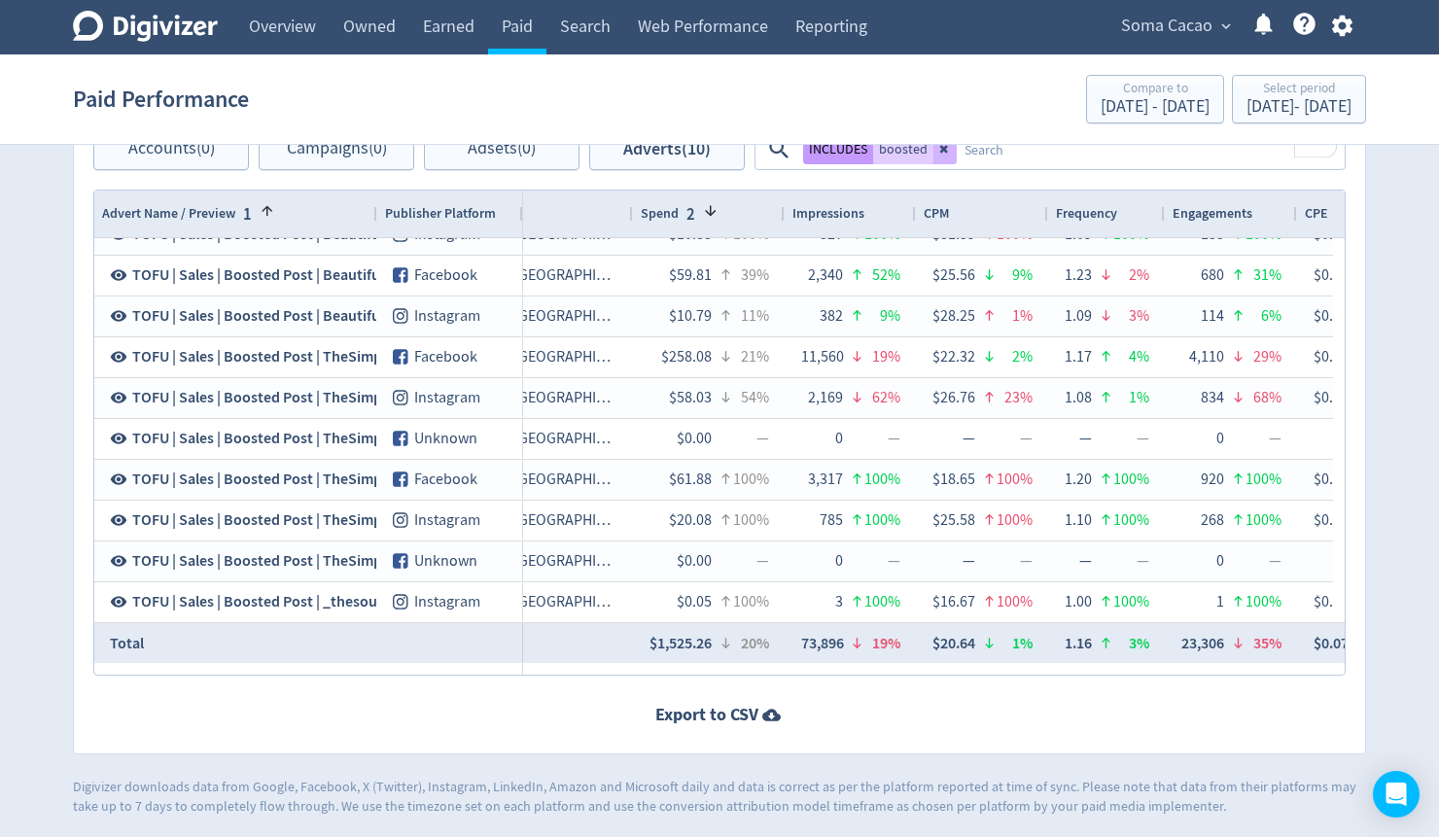
click at [852, 156] on button "INCLUDES" at bounding box center [838, 148] width 70 height 31
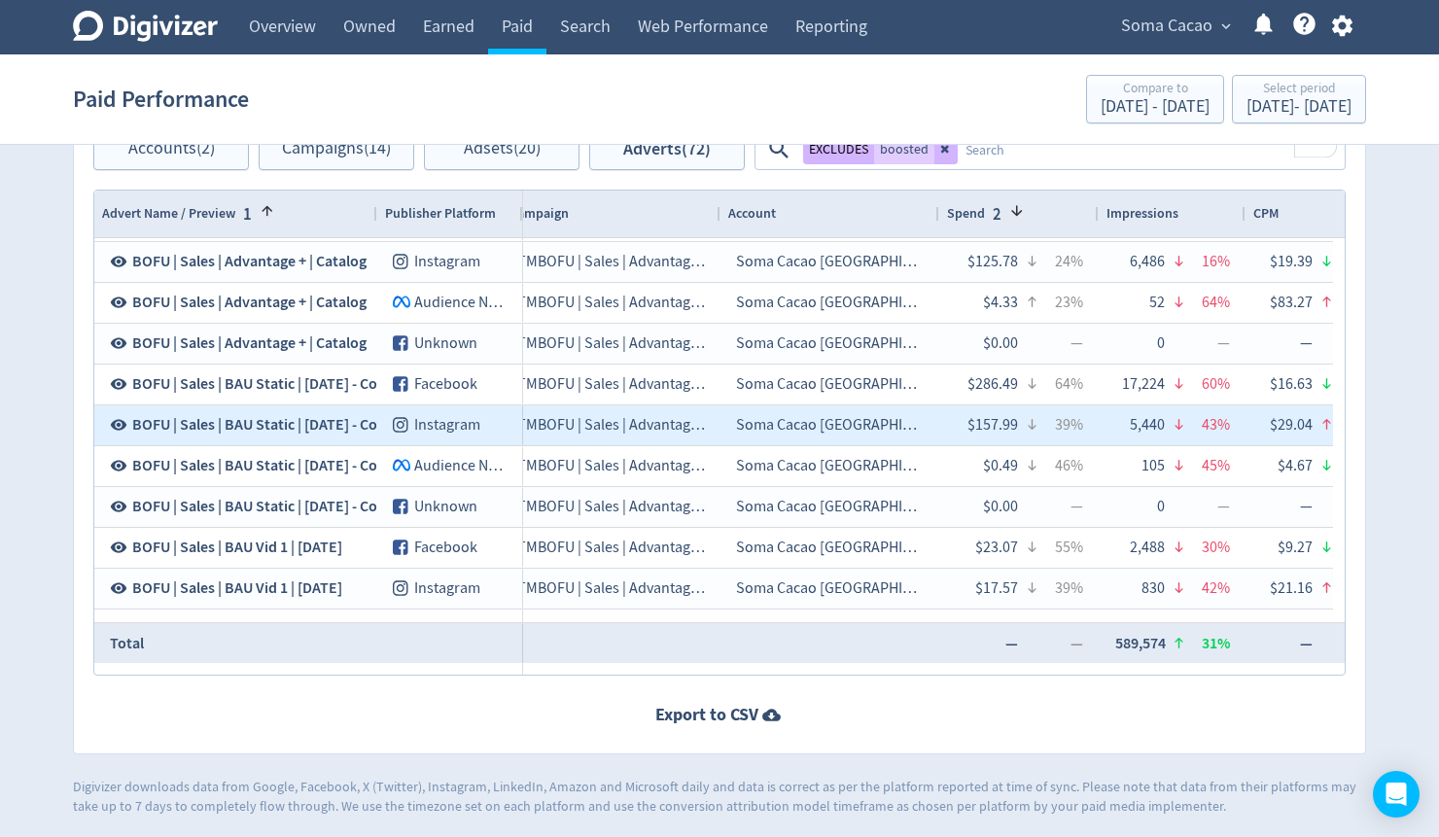
scroll to position [358, 0]
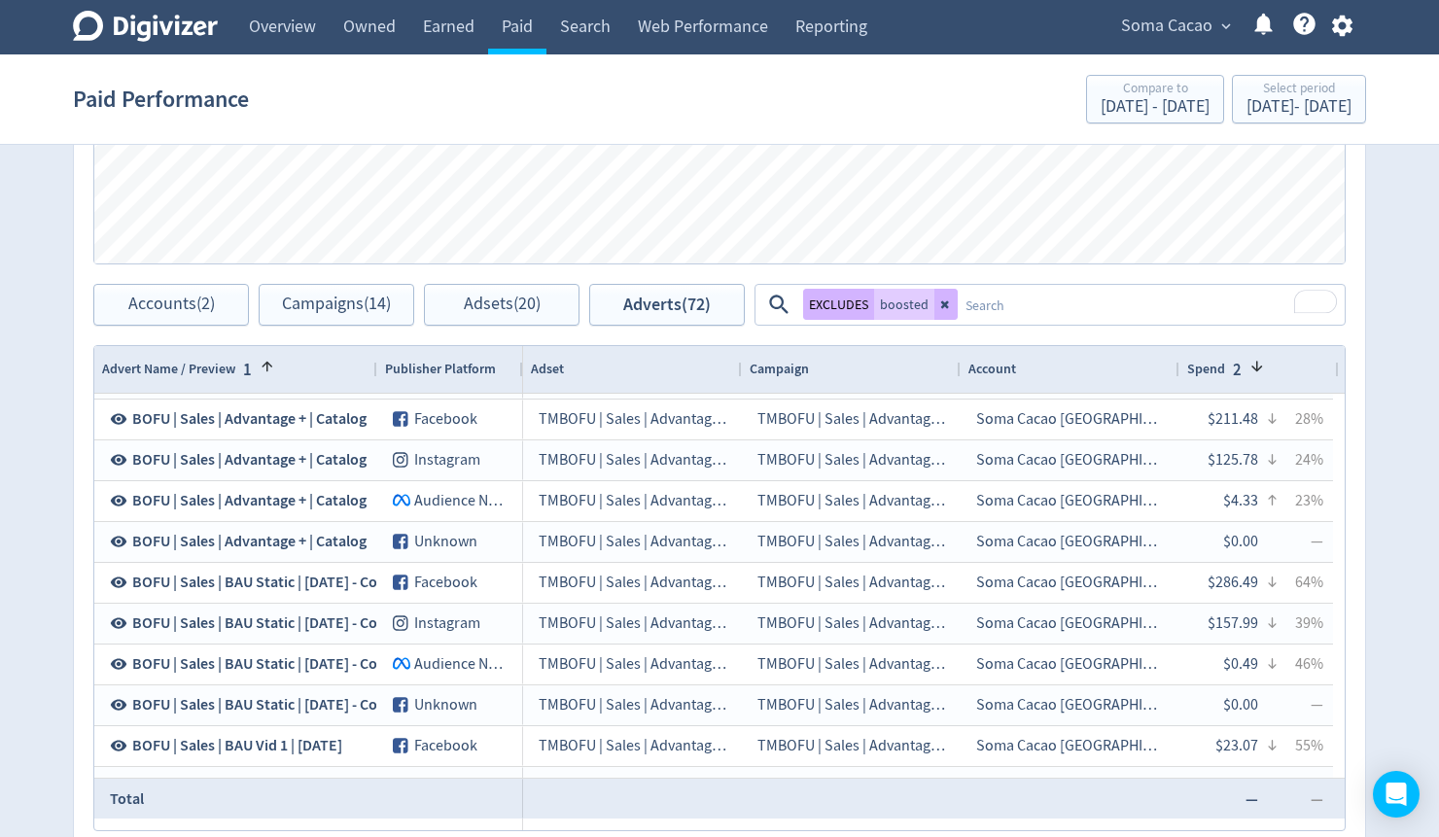
scroll to position [280, 0]
click at [945, 301] on icon at bounding box center [945, 305] width 8 height 8
click at [282, 33] on link "Overview" at bounding box center [282, 27] width 94 height 54
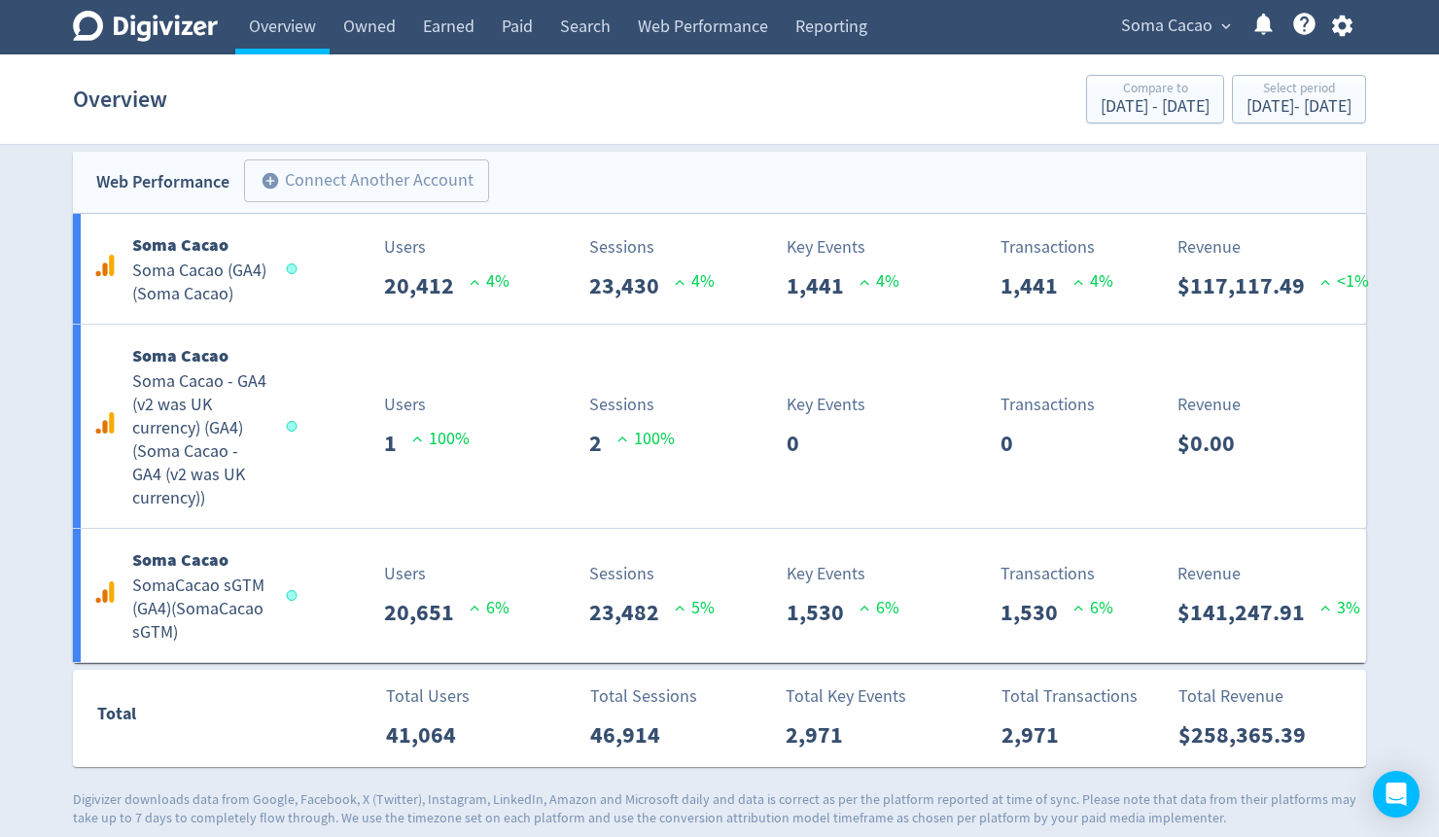
scroll to position [2170, 0]
